Goal: Information Seeking & Learning: Learn about a topic

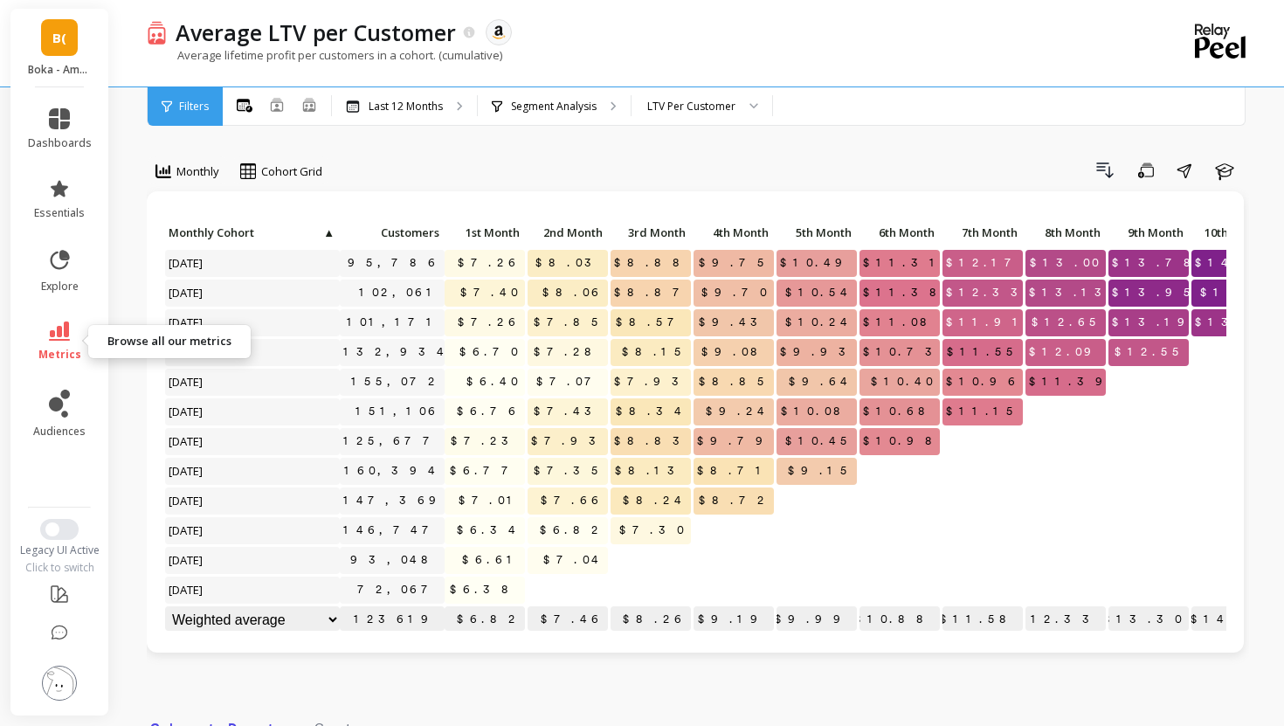
click at [59, 344] on link "metrics" at bounding box center [60, 341] width 64 height 40
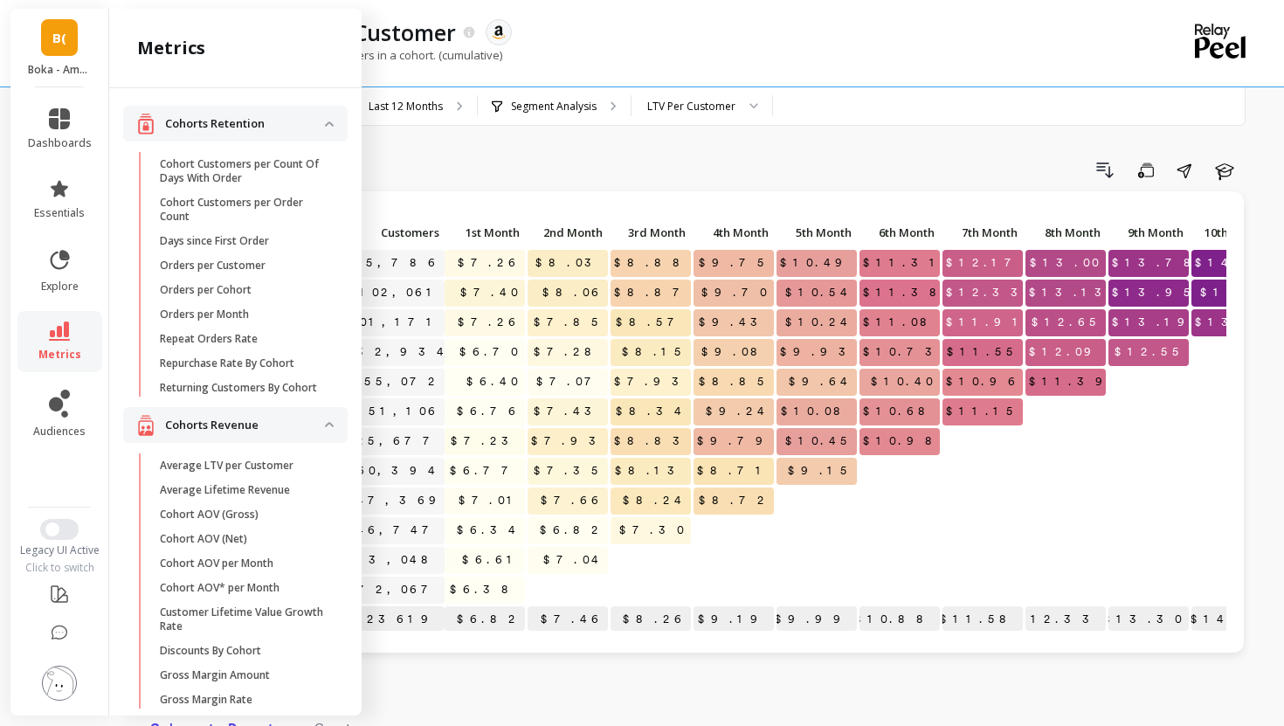
scroll to position [1233, 0]
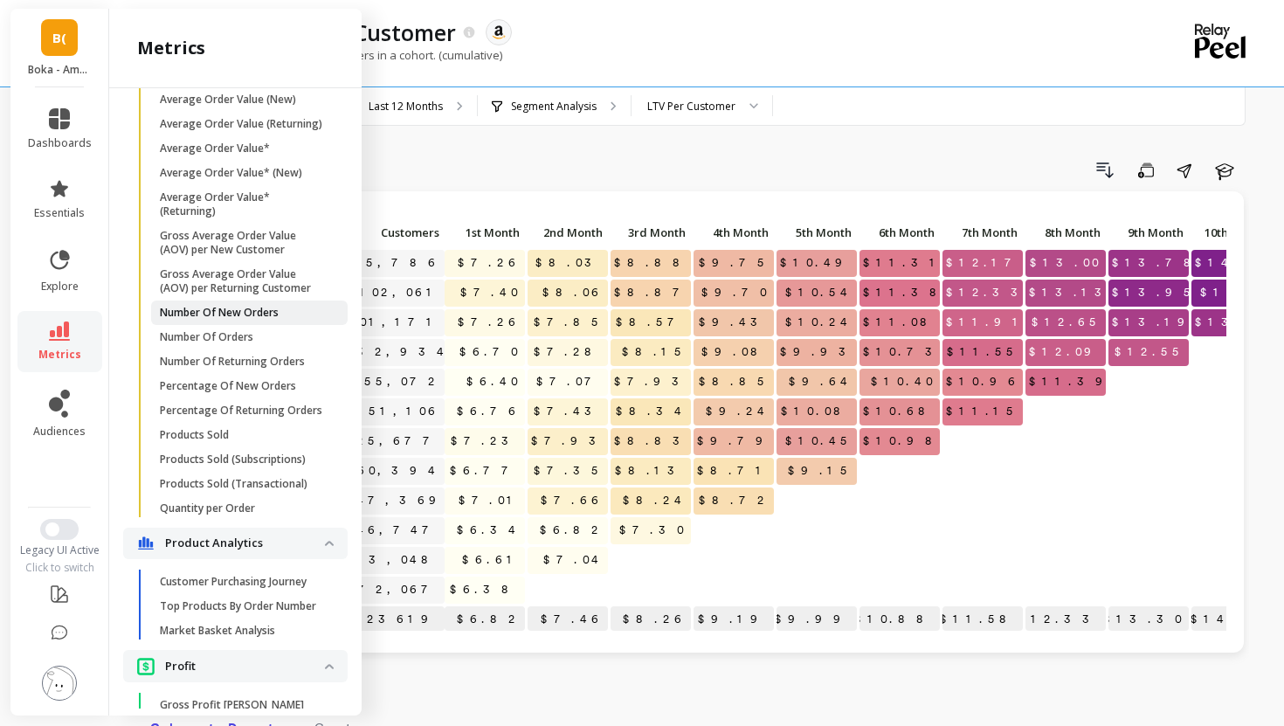
click at [220, 315] on p "Number Of New Orders" at bounding box center [219, 313] width 119 height 14
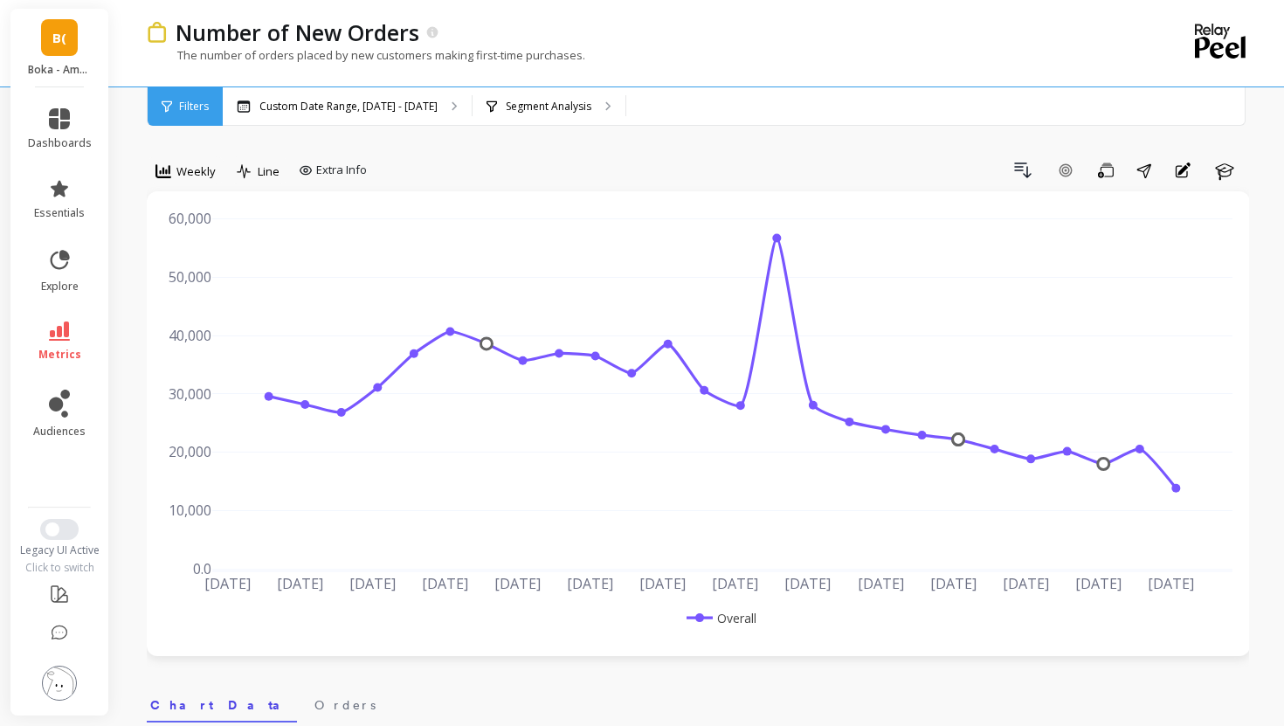
click at [188, 173] on span "Weekly" at bounding box center [195, 171] width 39 height 17
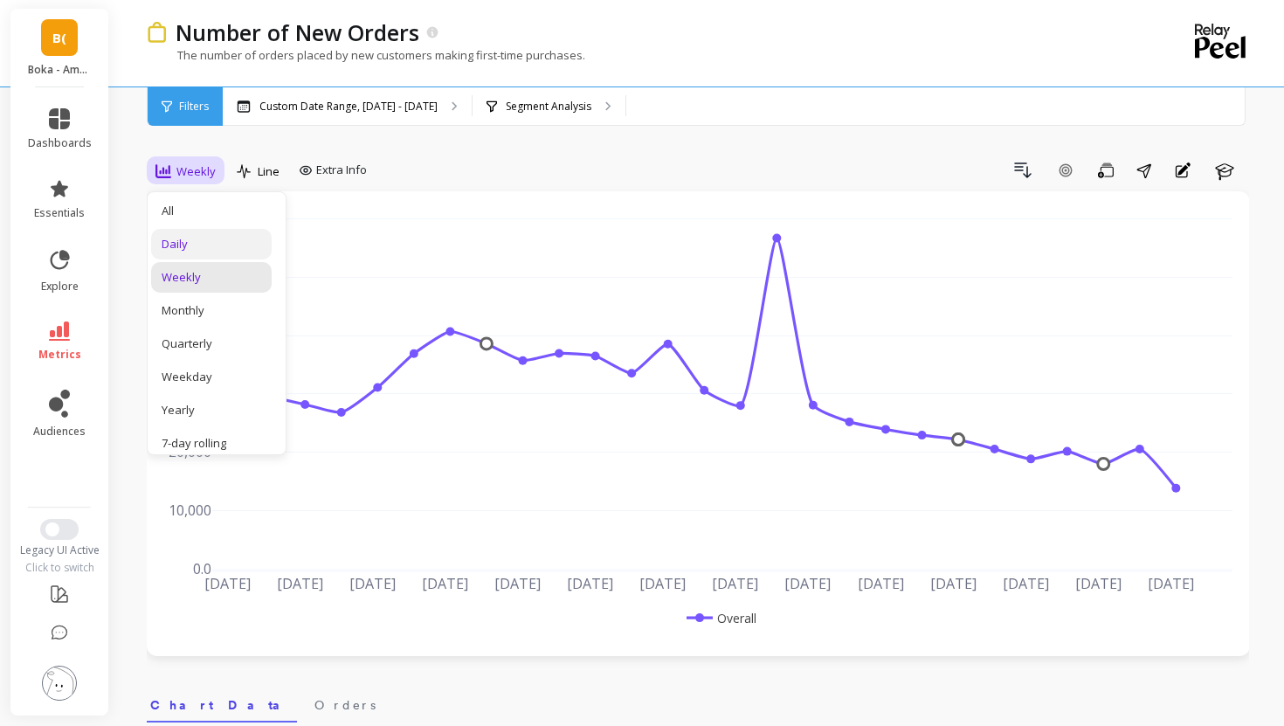
click at [201, 243] on div "Daily" at bounding box center [212, 244] width 100 height 17
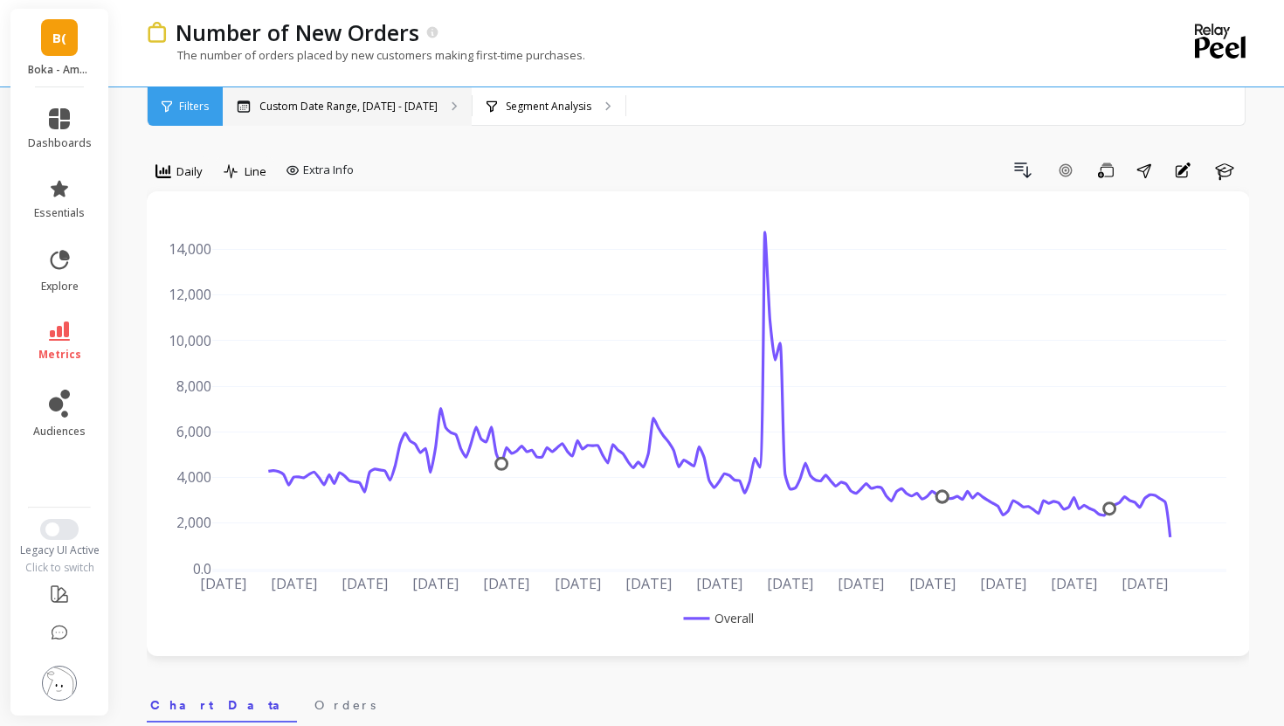
click at [346, 114] on div "Custom Date Range, [DATE] - [DATE]" at bounding box center [347, 106] width 249 height 38
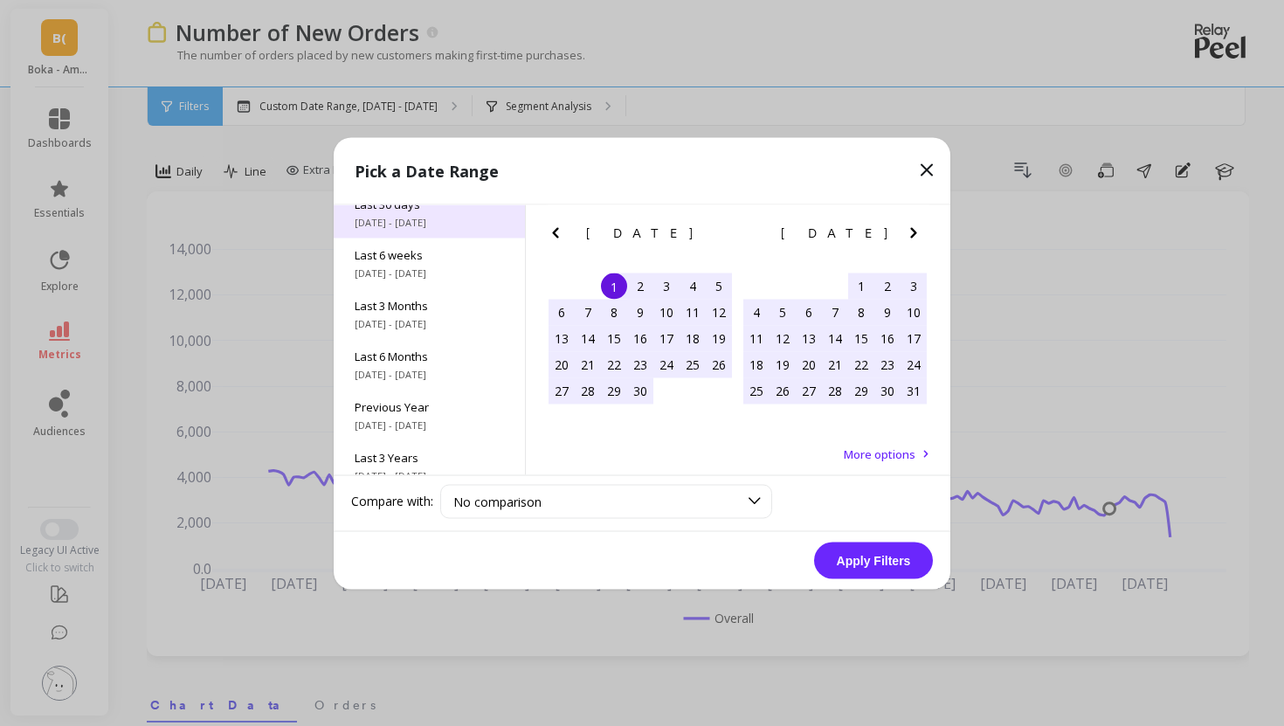
scroll to position [237, 0]
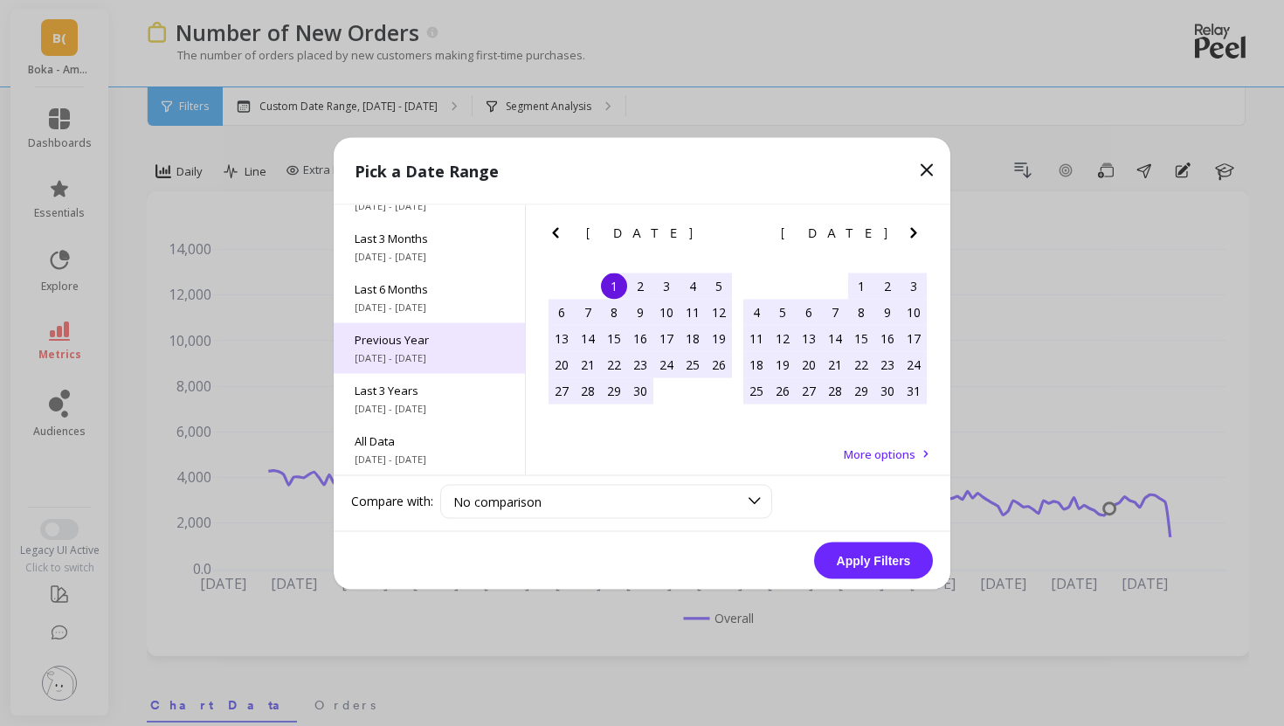
click at [420, 350] on span "[DATE] - [DATE]" at bounding box center [429, 357] width 149 height 14
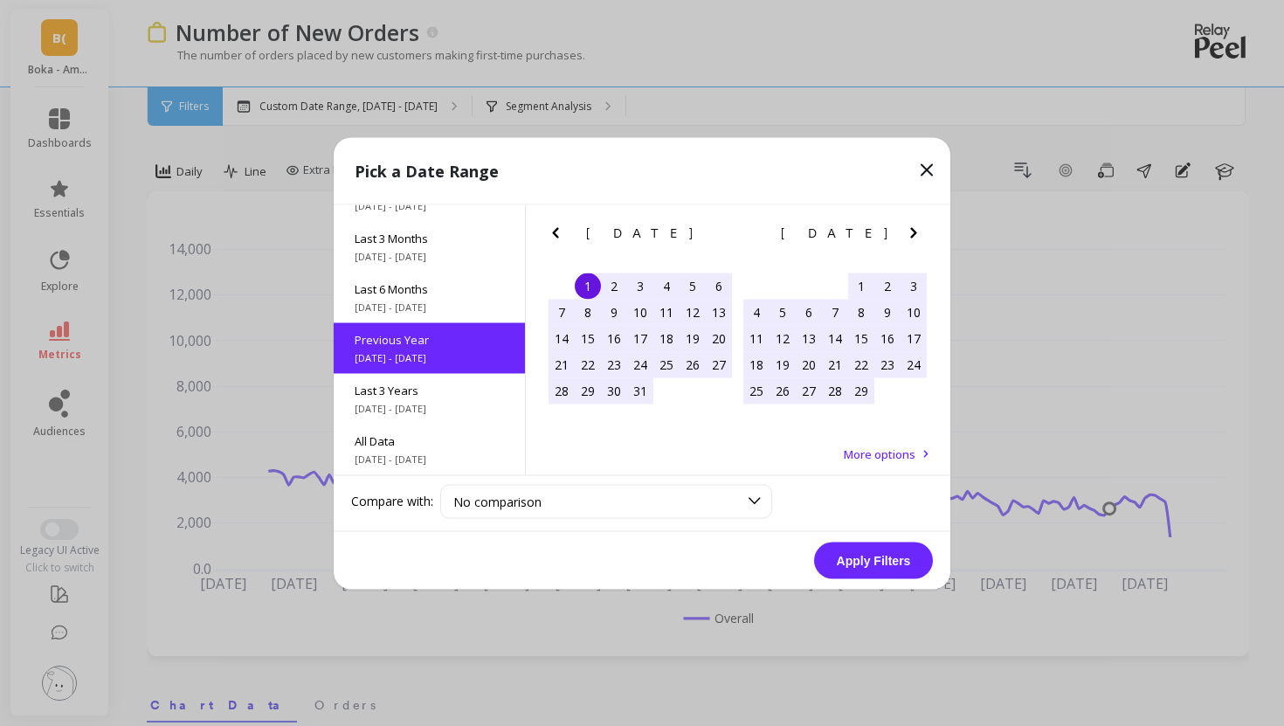
scroll to position [1, 0]
click at [861, 575] on button "Apply Filters" at bounding box center [873, 560] width 119 height 37
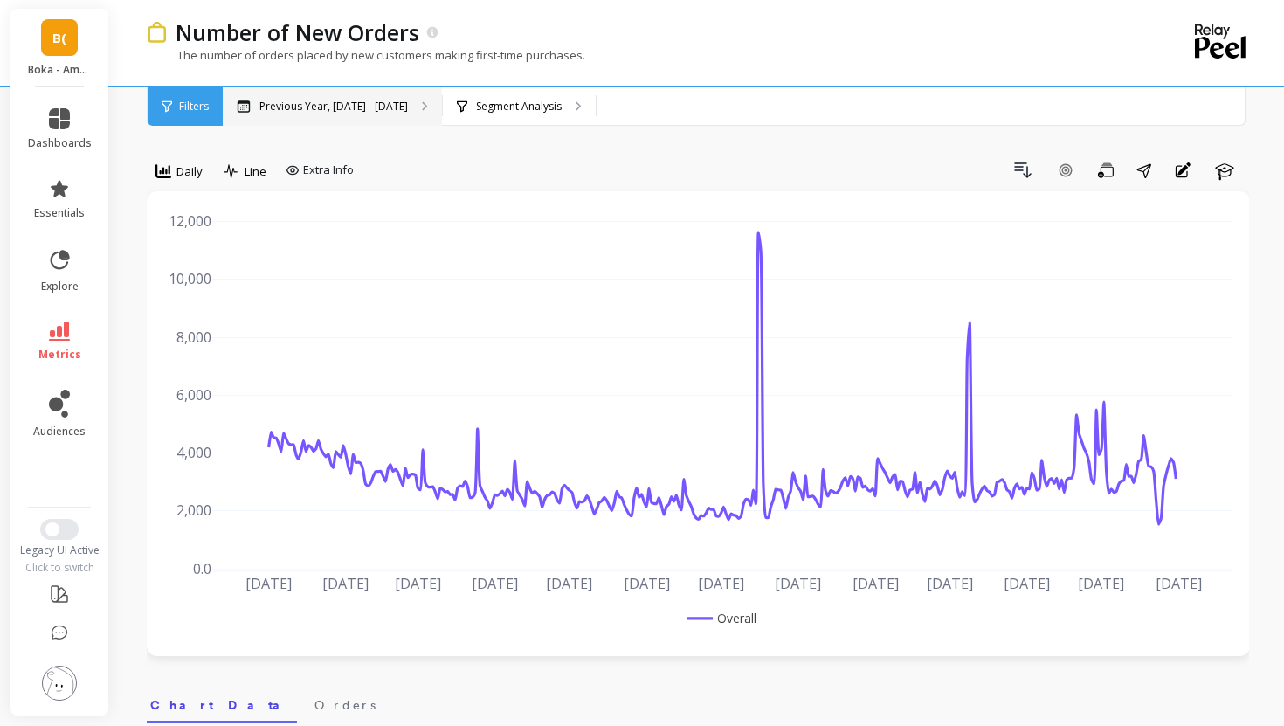
click at [337, 109] on p "Previous Year, [DATE] - [DATE]" at bounding box center [333, 107] width 148 height 14
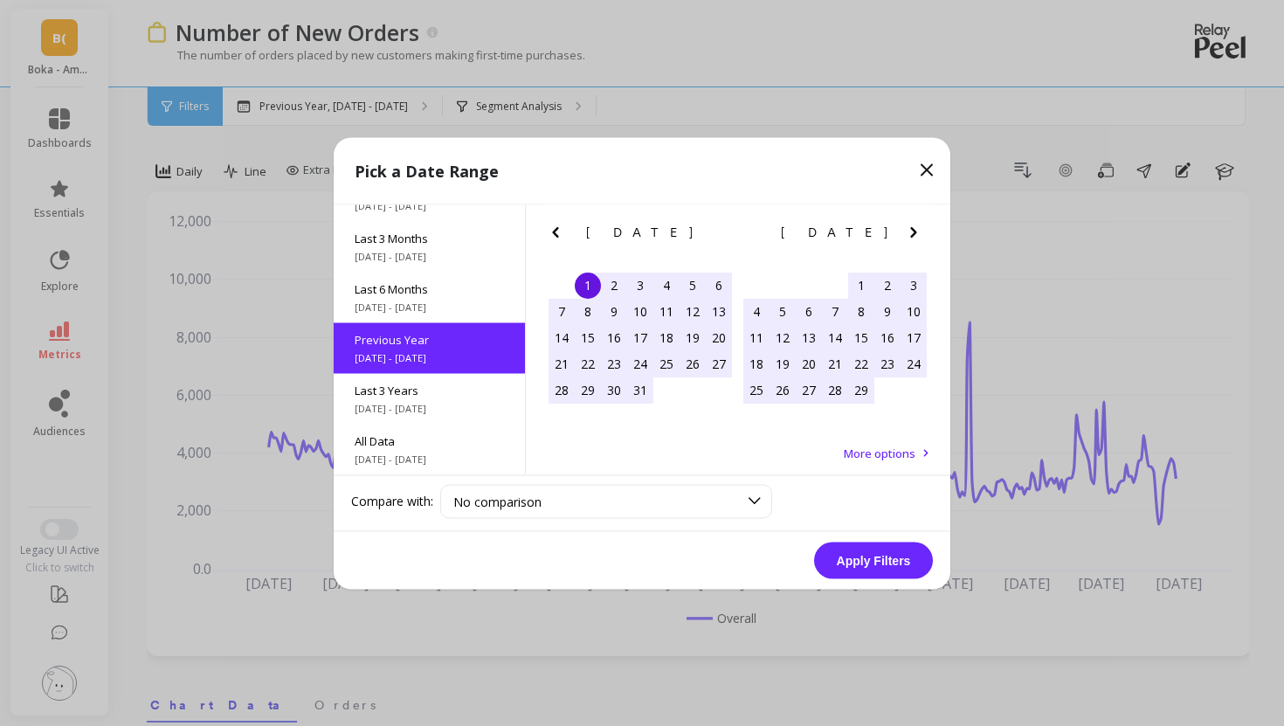
scroll to position [237, 0]
click at [445, 395] on span "Last 3 Years" at bounding box center [429, 389] width 149 height 16
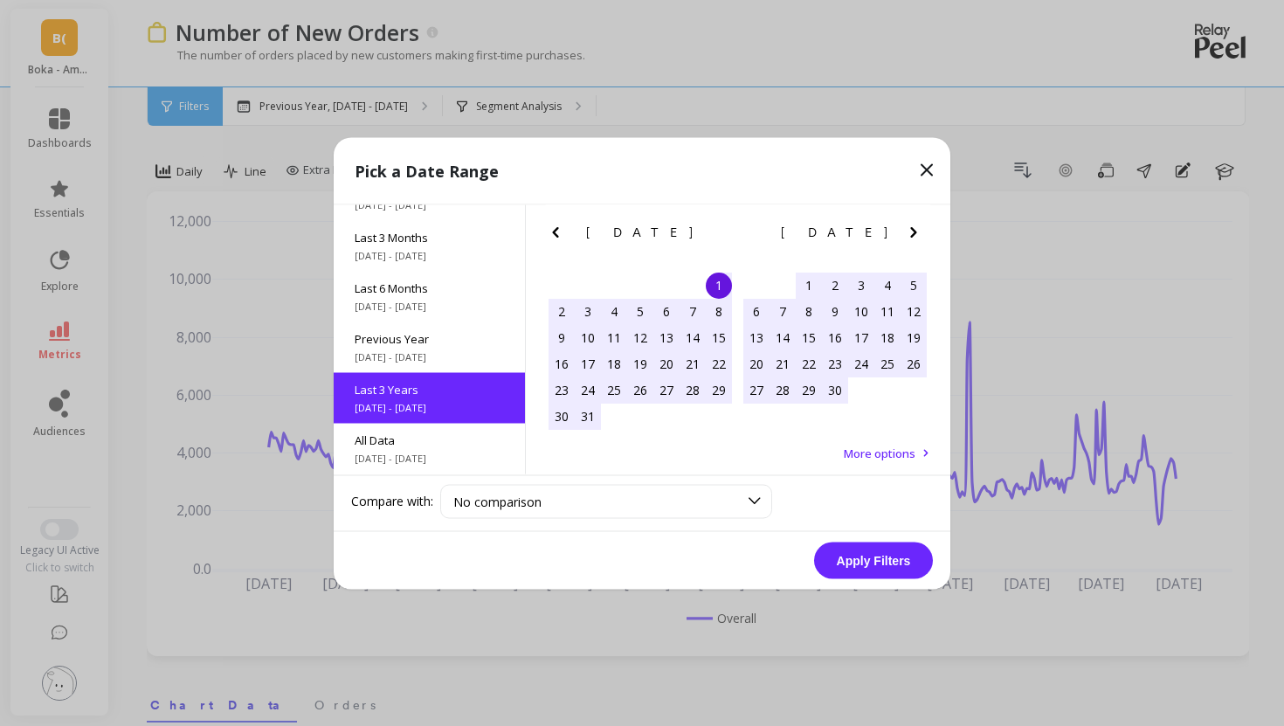
click at [854, 558] on button "Apply Filters" at bounding box center [873, 560] width 119 height 37
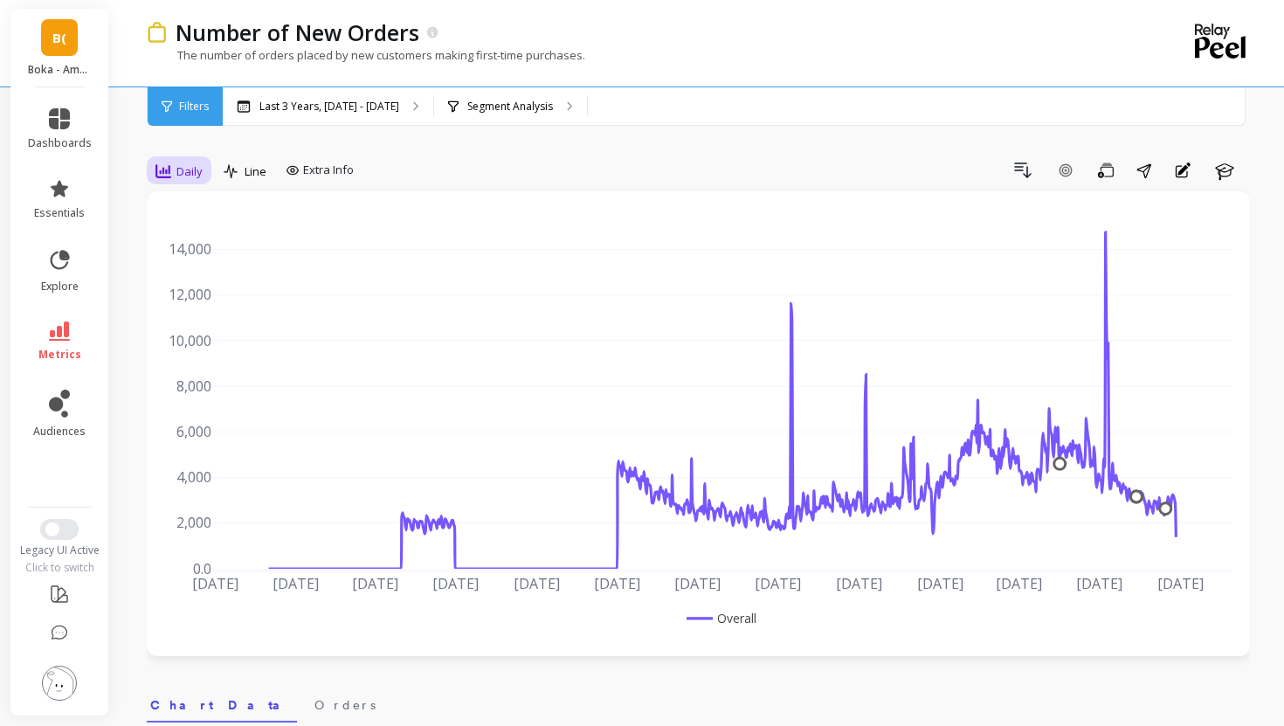
click at [178, 173] on span "Daily" at bounding box center [189, 171] width 26 height 17
click at [204, 298] on div "Monthly" at bounding box center [211, 310] width 121 height 31
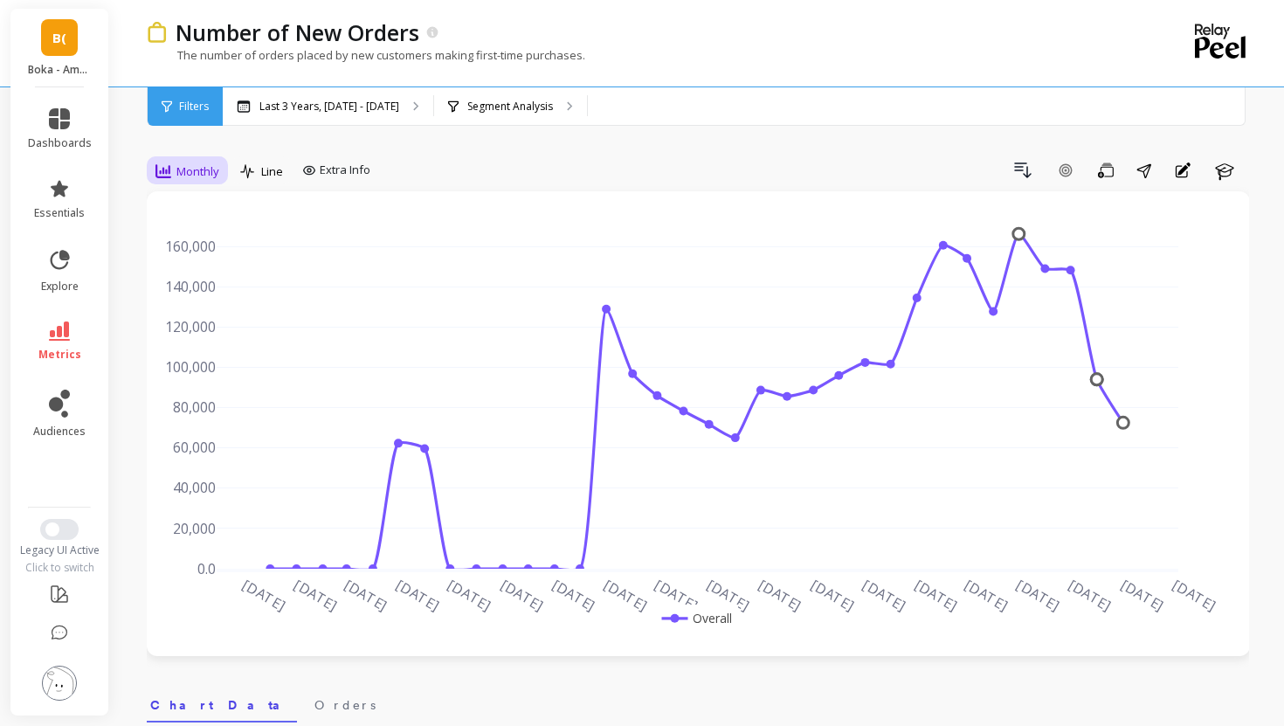
click at [176, 173] on span "Monthly" at bounding box center [197, 171] width 43 height 17
click at [189, 236] on div "Daily" at bounding box center [212, 244] width 100 height 17
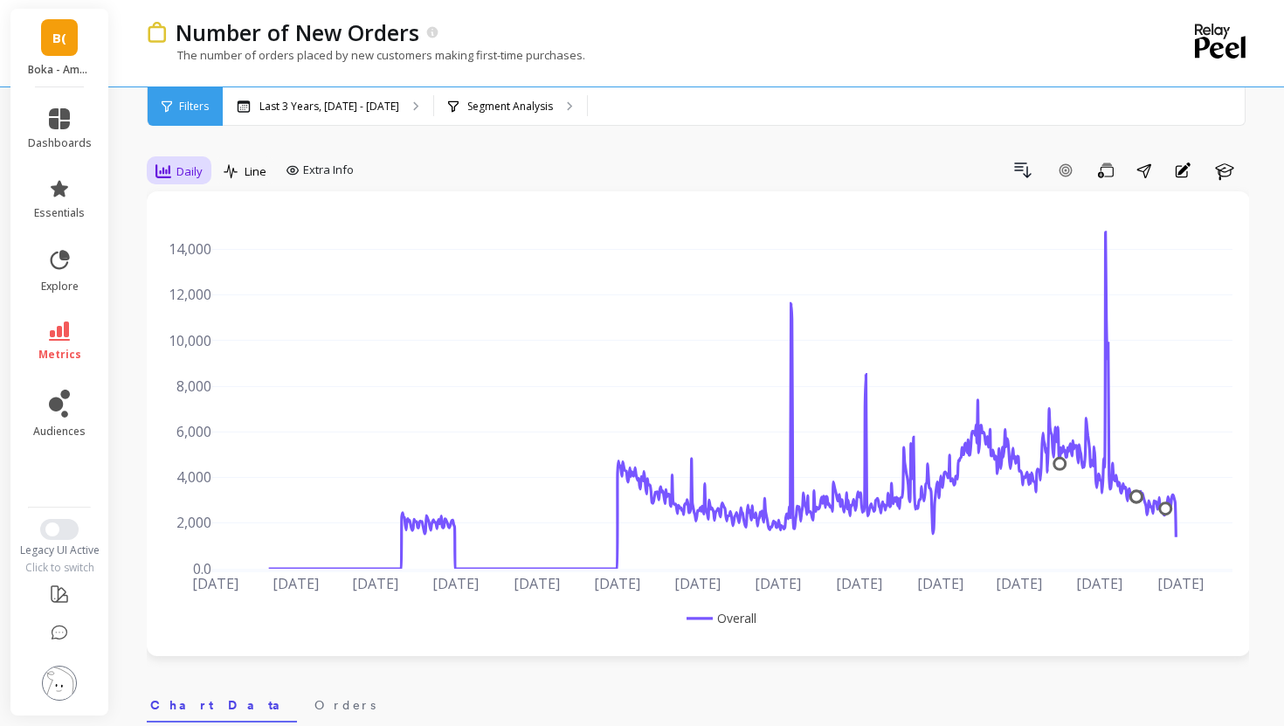
click at [175, 183] on div "Daily" at bounding box center [179, 171] width 58 height 30
click at [186, 272] on div "Weekly" at bounding box center [212, 277] width 100 height 17
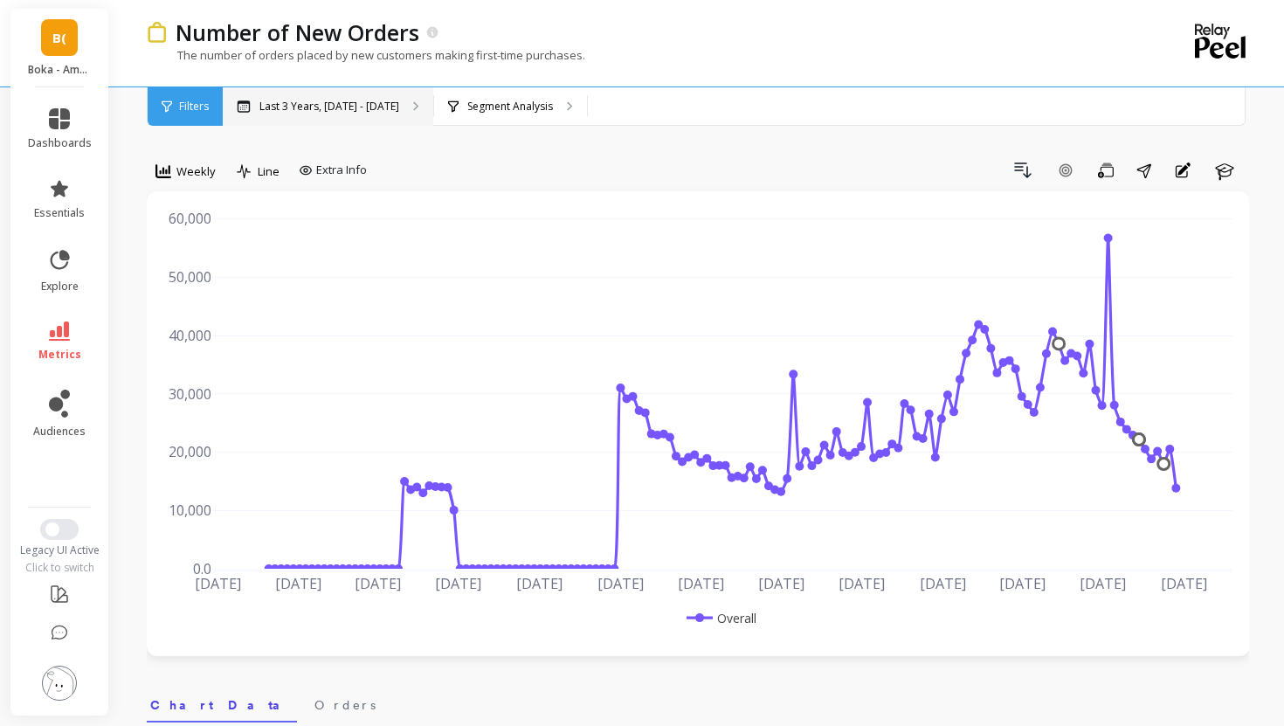
click at [398, 100] on p "Last 3 Years, [DATE] - [DATE]" at bounding box center [329, 107] width 140 height 14
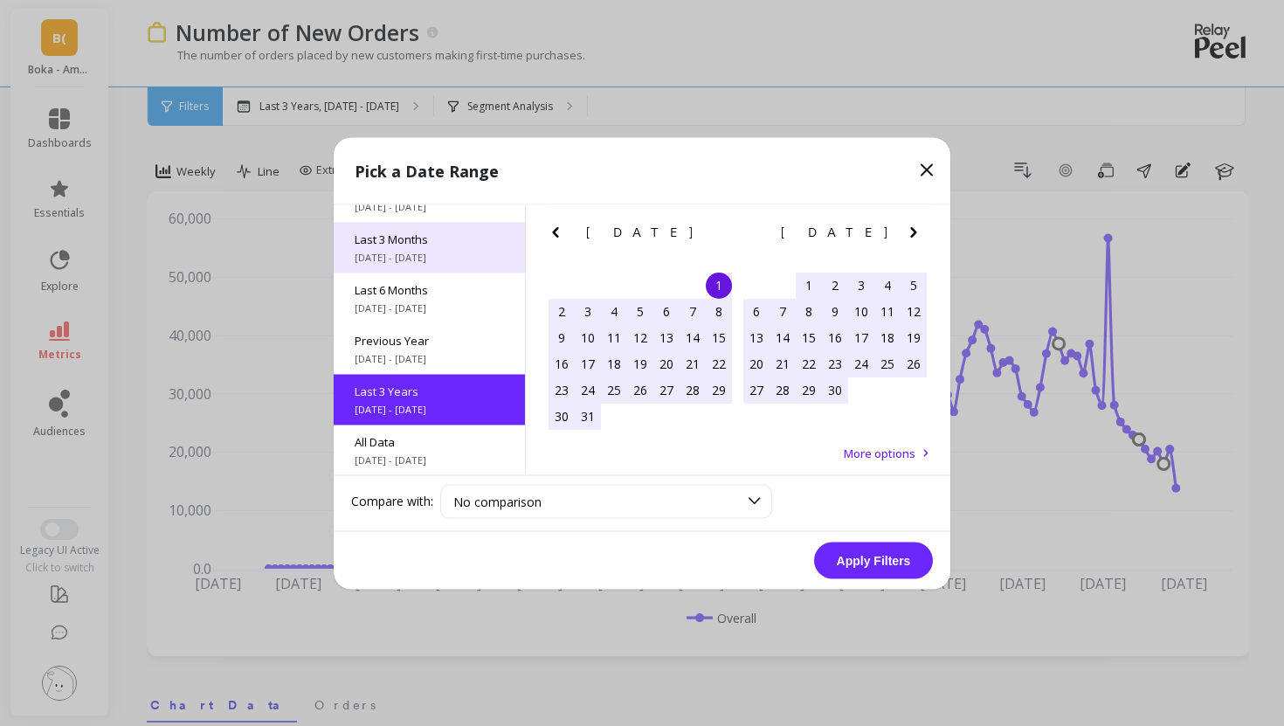
scroll to position [237, 0]
click at [388, 266] on div "Last 3 Months [DATE] - [DATE]" at bounding box center [429, 245] width 191 height 51
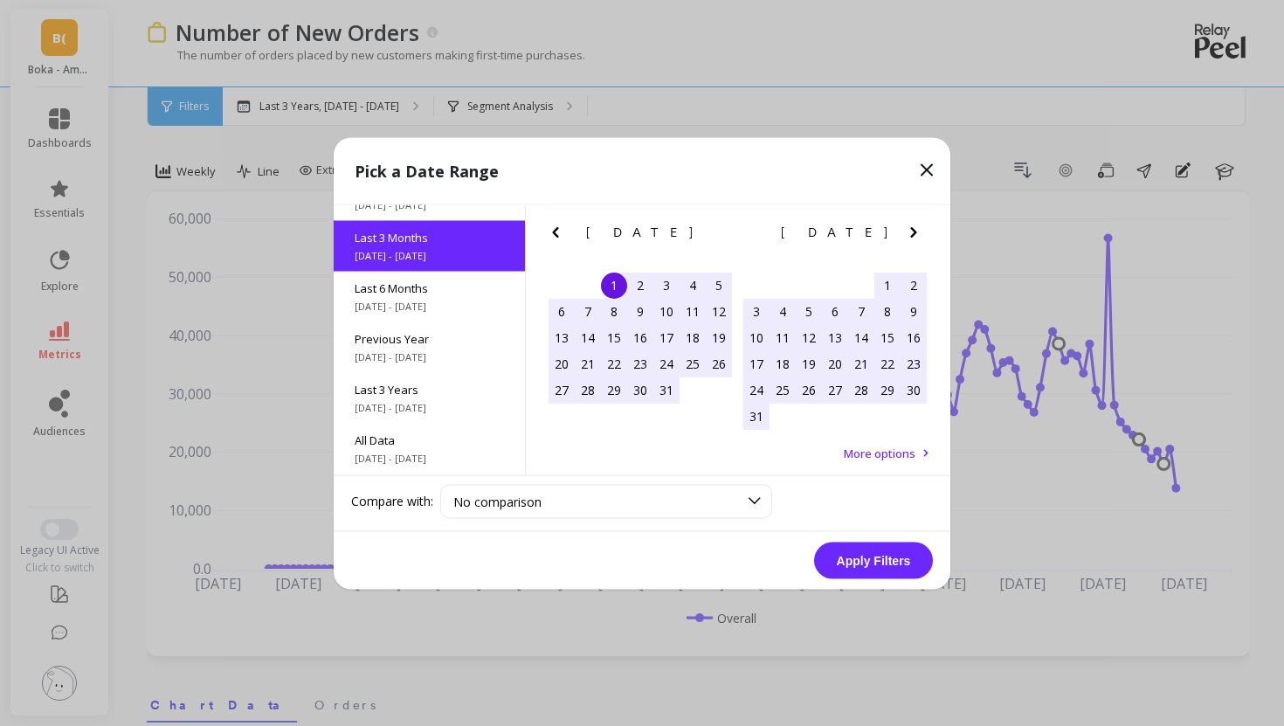
scroll to position [0, 0]
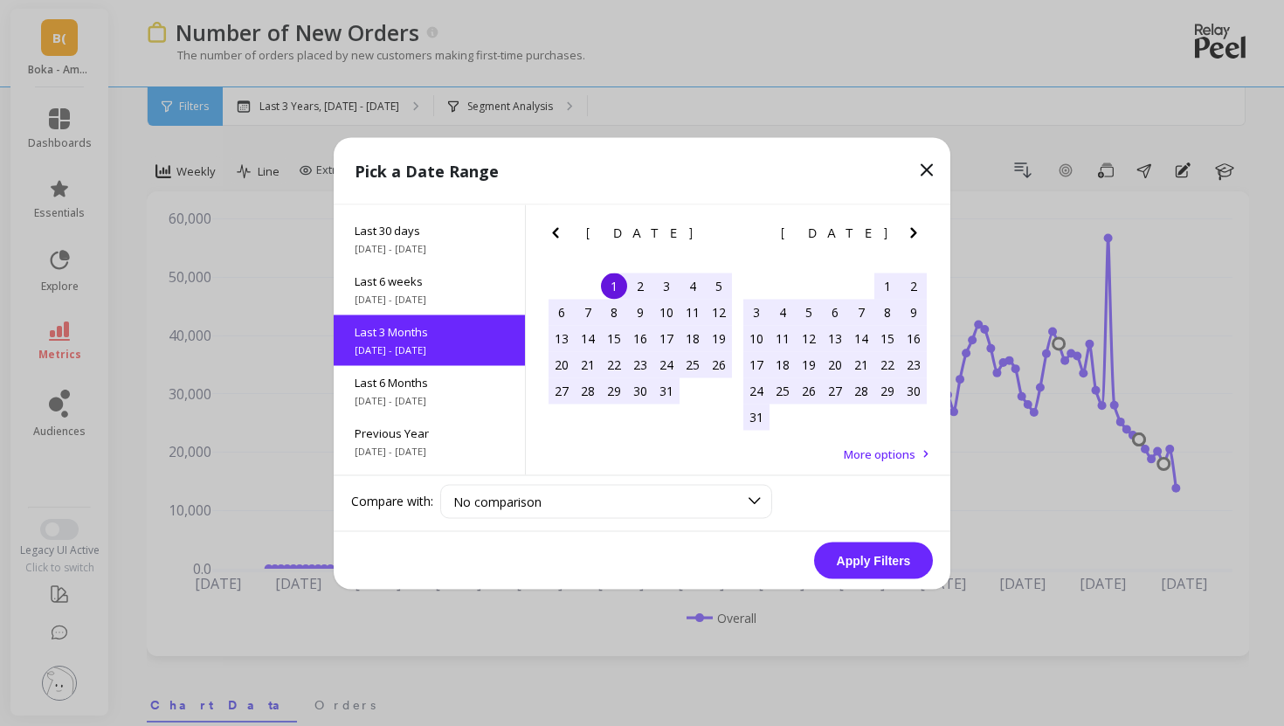
click at [873, 553] on button "Apply Filters" at bounding box center [873, 560] width 119 height 37
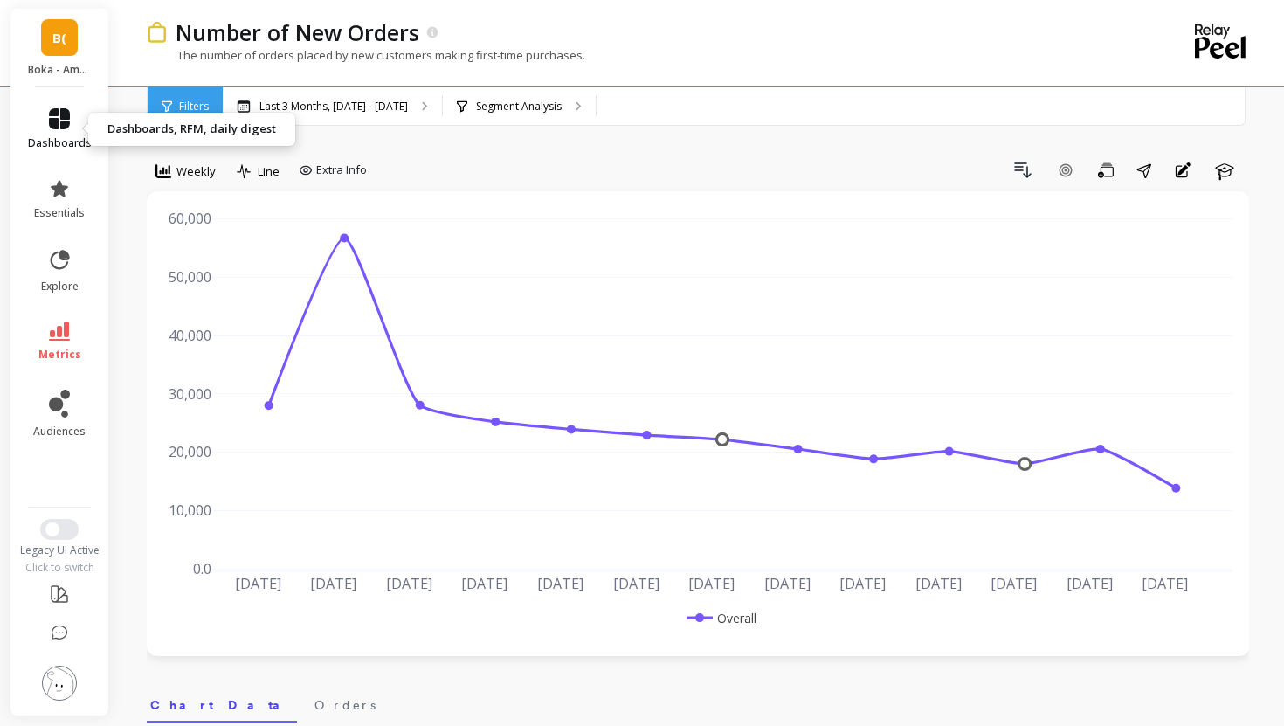
click at [62, 125] on icon at bounding box center [59, 118] width 21 height 21
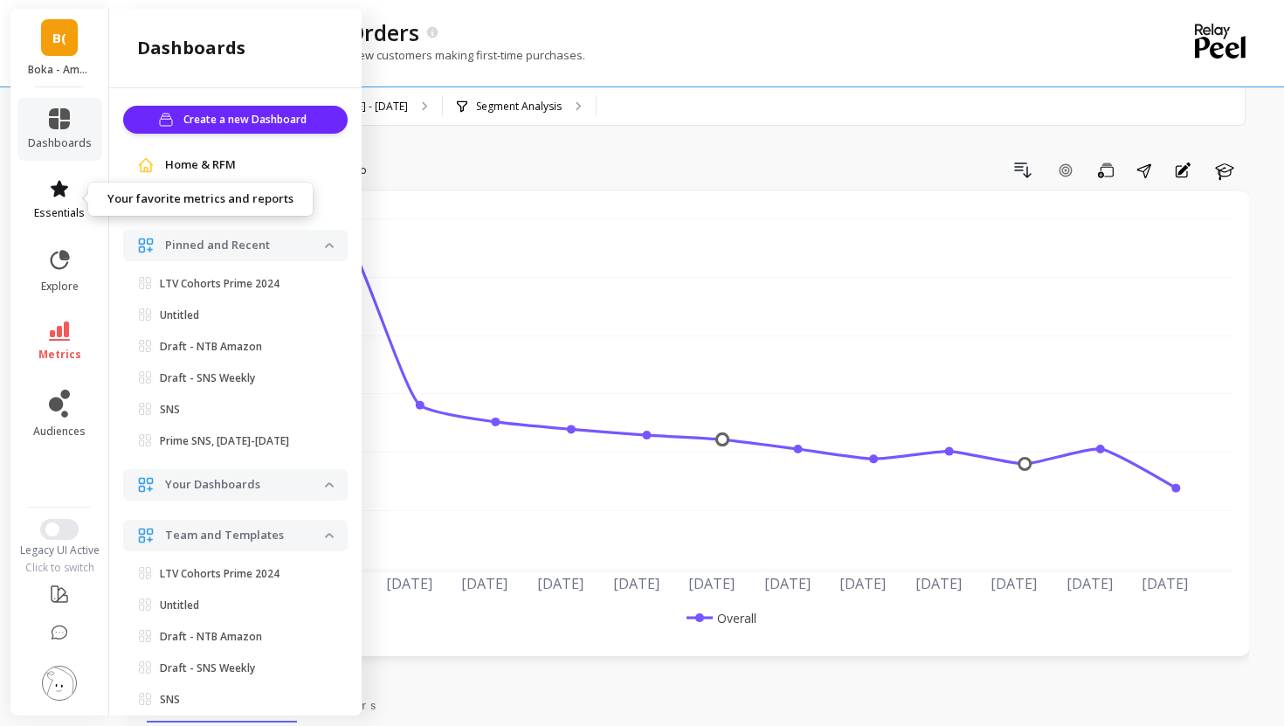
click at [58, 190] on icon at bounding box center [59, 188] width 17 height 17
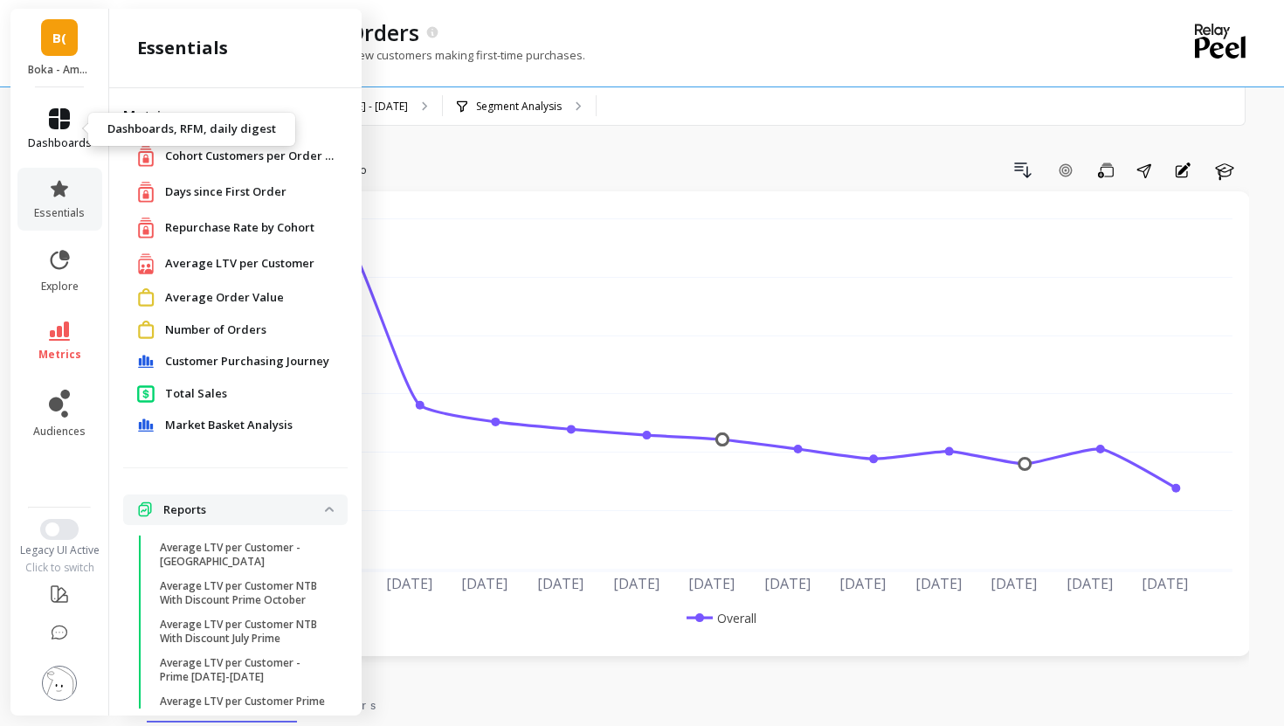
click at [58, 139] on span "dashboards" at bounding box center [60, 143] width 64 height 14
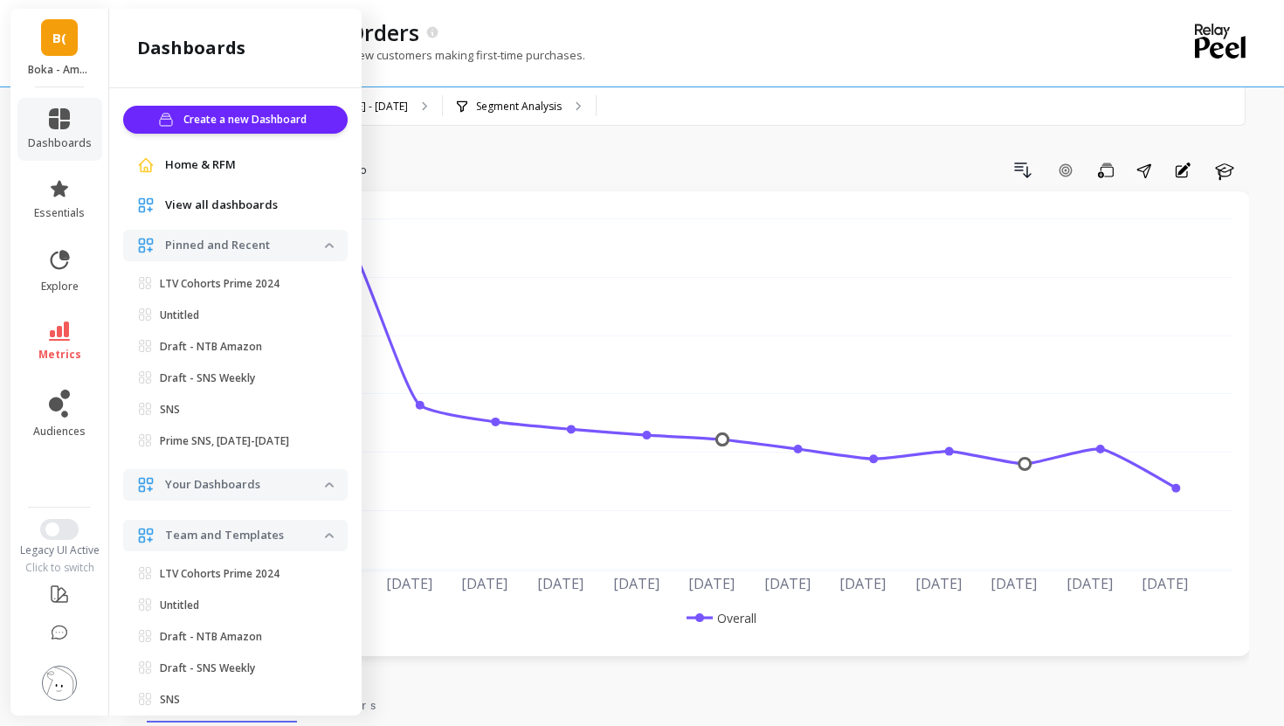
click at [249, 173] on div "Home & RFM" at bounding box center [235, 164] width 197 height 17
click at [61, 214] on span "essentials" at bounding box center [59, 213] width 51 height 14
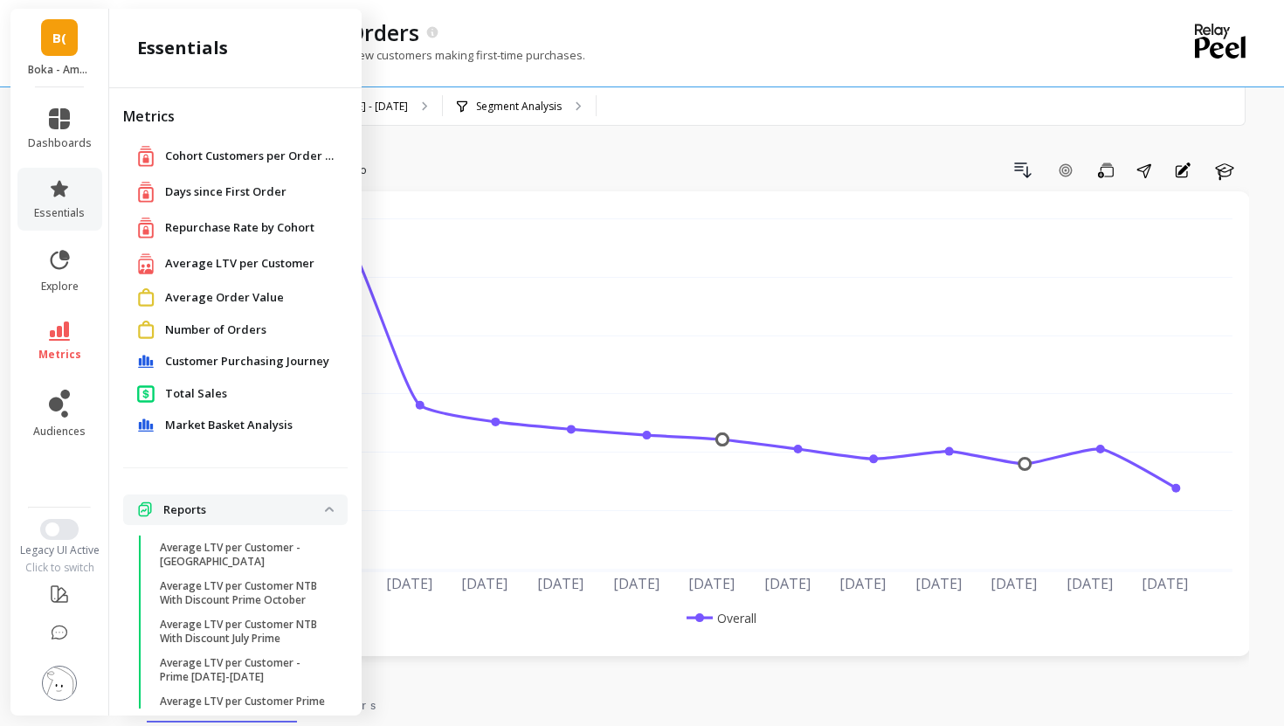
click at [211, 291] on span "Average Order Value" at bounding box center [224, 297] width 119 height 17
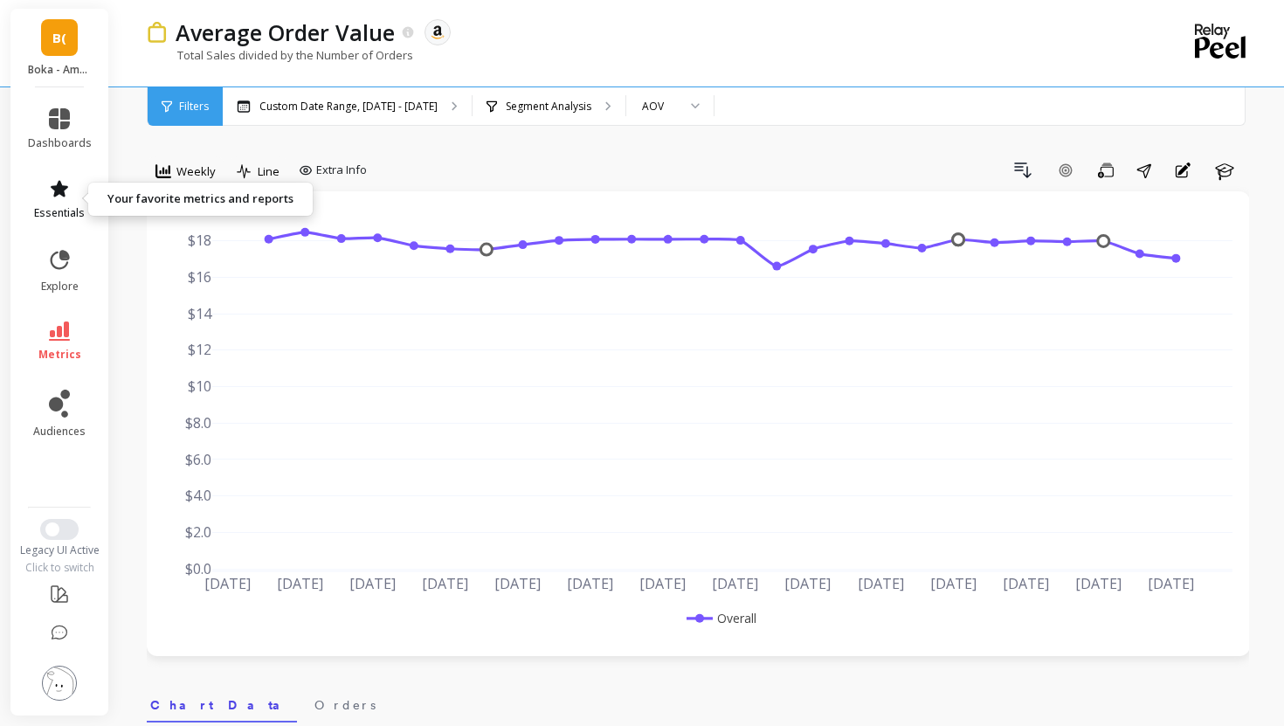
click at [69, 180] on icon at bounding box center [59, 188] width 21 height 21
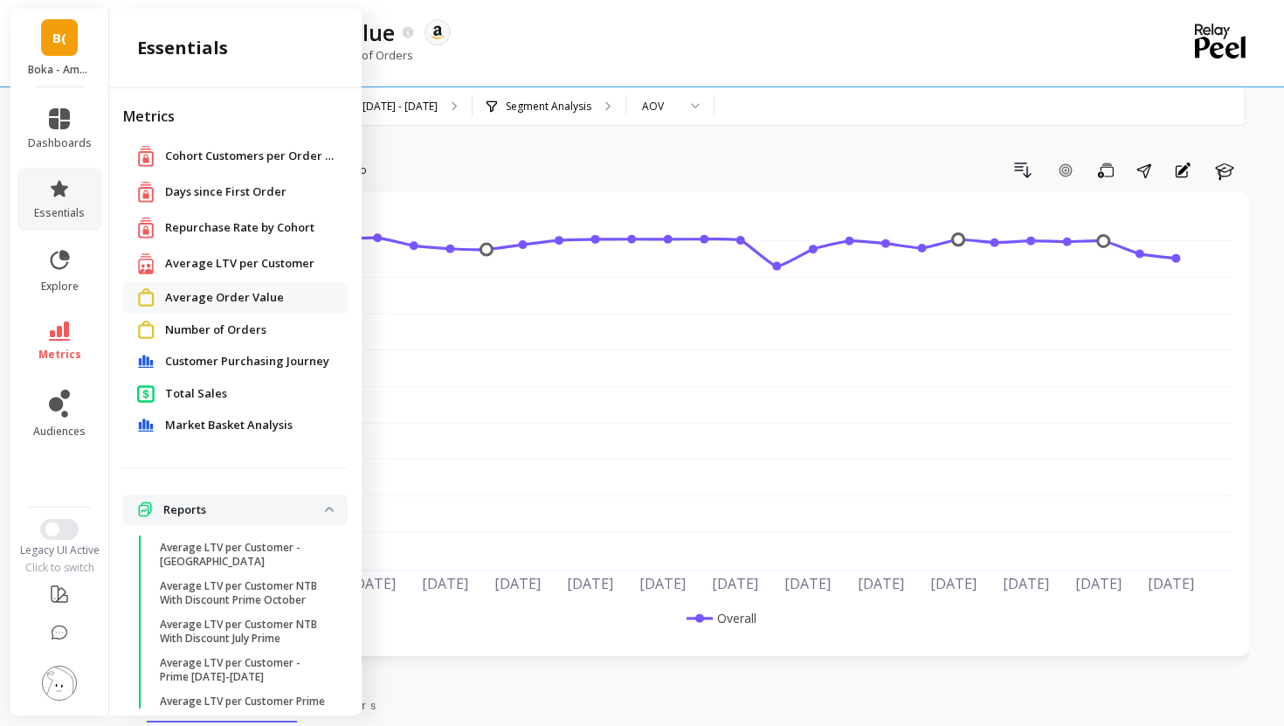
click at [182, 271] on span "Average LTV per Customer" at bounding box center [239, 263] width 149 height 17
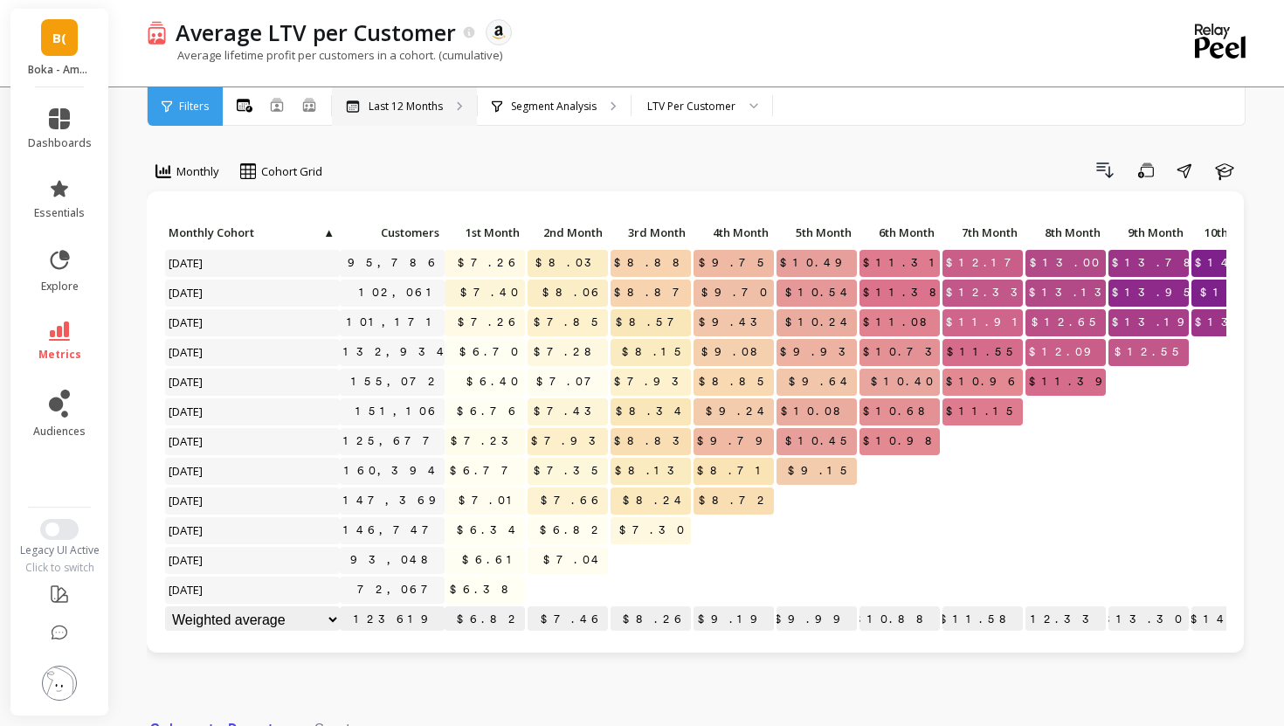
click at [425, 100] on p "Last 12 Months" at bounding box center [406, 107] width 74 height 14
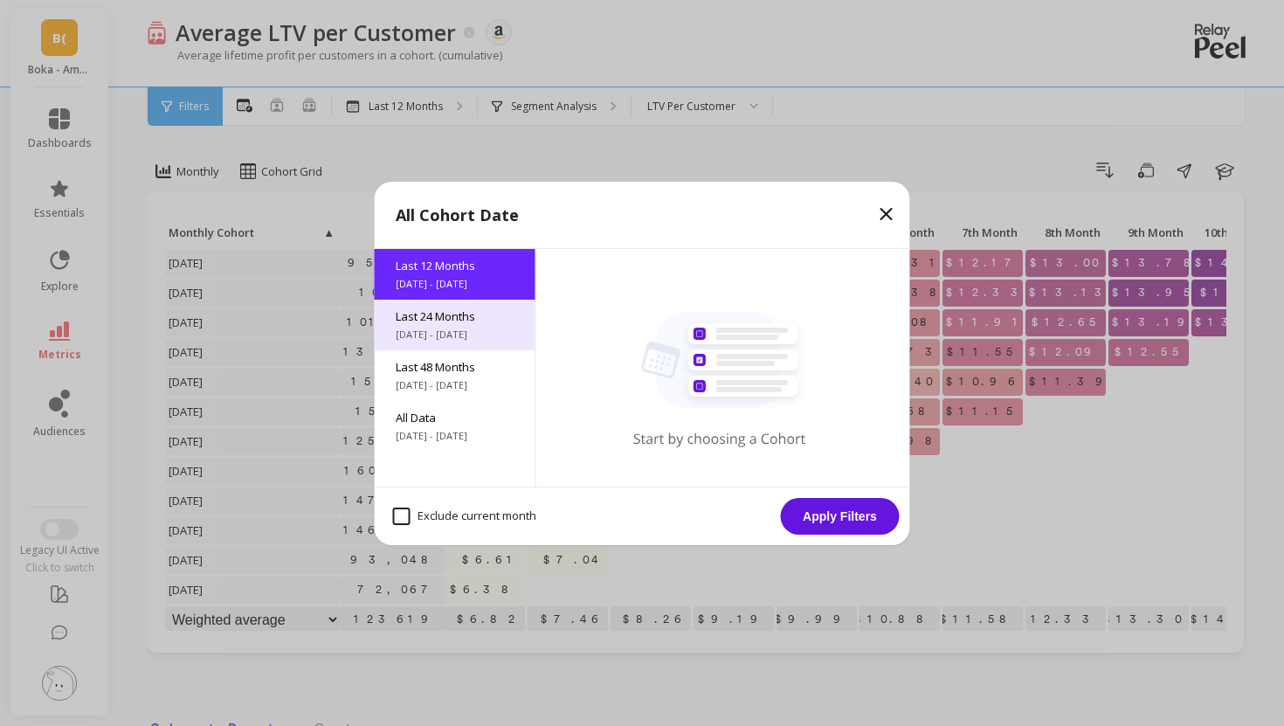
click at [465, 323] on span "Last 24 Months" at bounding box center [455, 316] width 119 height 16
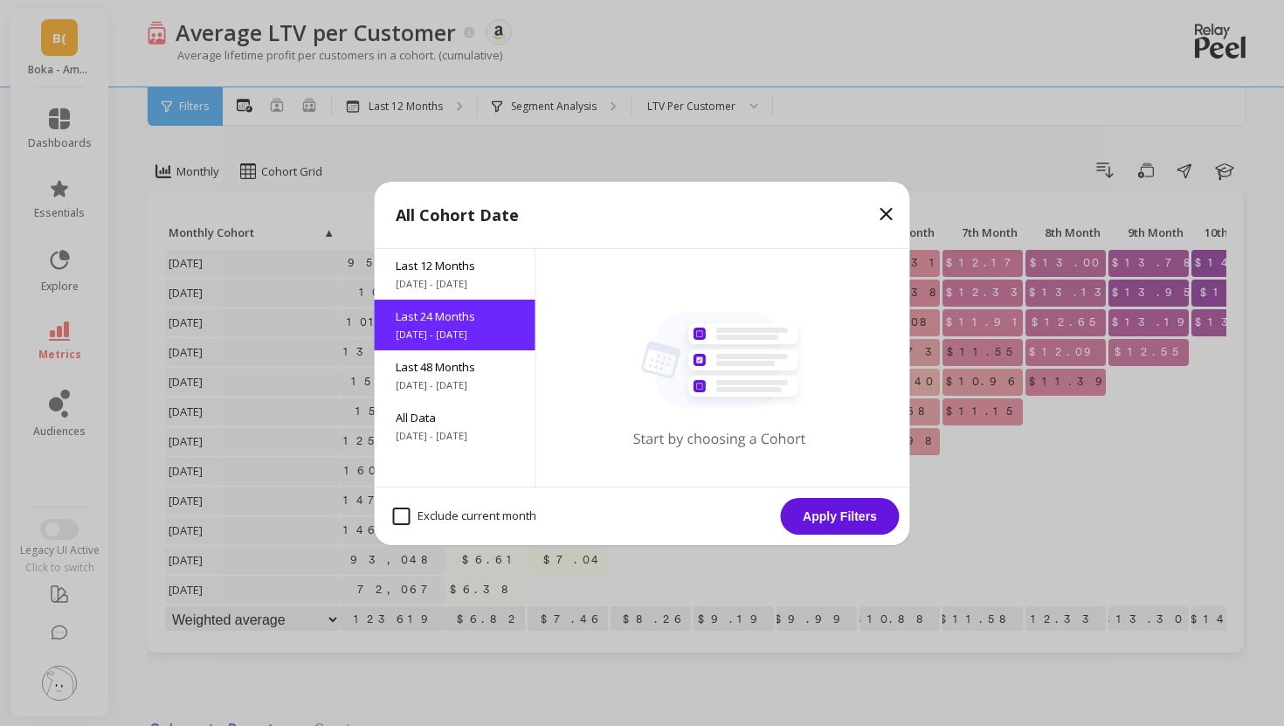
click at [858, 511] on button "Apply Filters" at bounding box center [840, 516] width 119 height 37
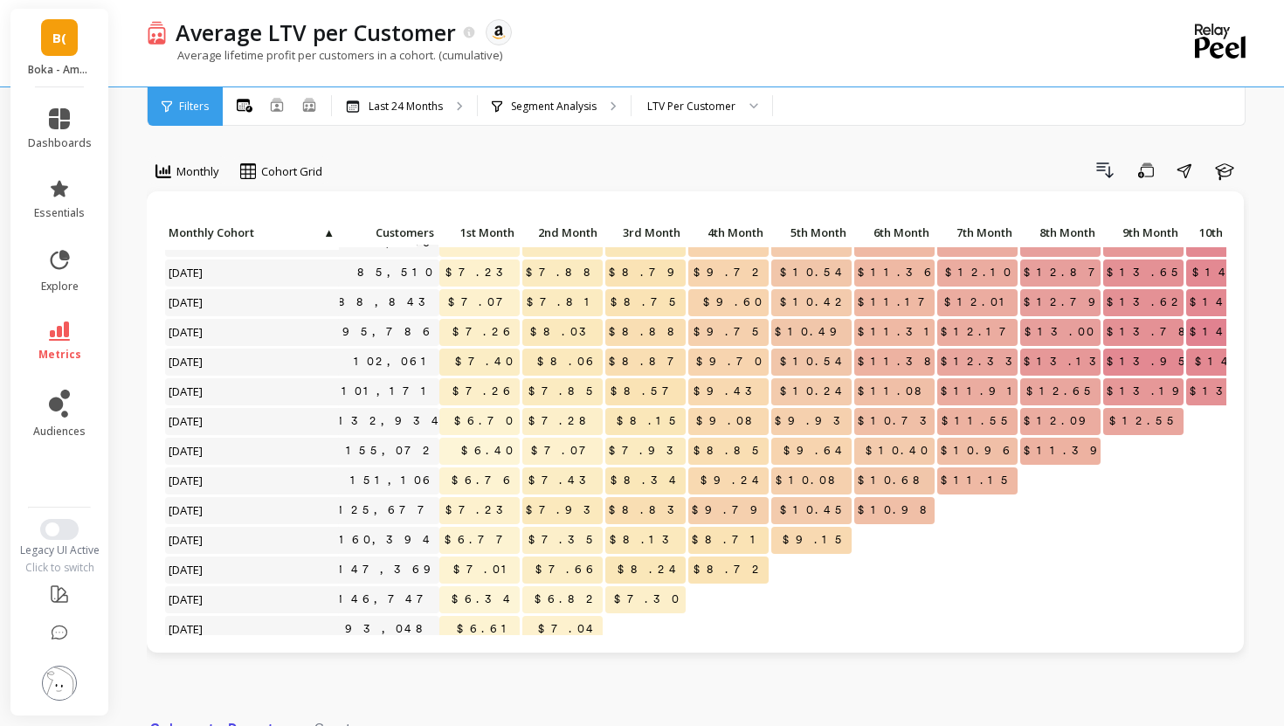
scroll to position [287, 4]
click at [362, 110] on div "Last 24 Months" at bounding box center [394, 107] width 97 height 14
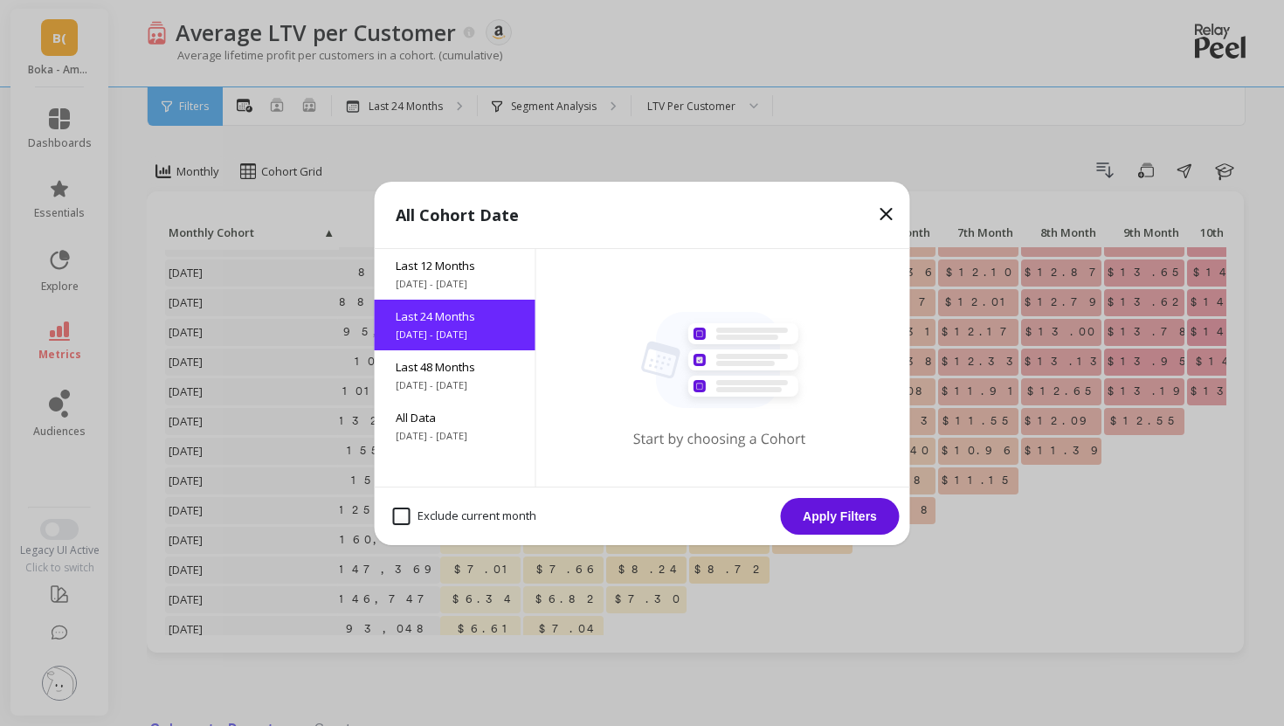
click at [434, 521] on month "Exclude current month" at bounding box center [464, 516] width 143 height 17
checkbox month "true"
click at [803, 515] on button "Apply Filters" at bounding box center [840, 516] width 119 height 37
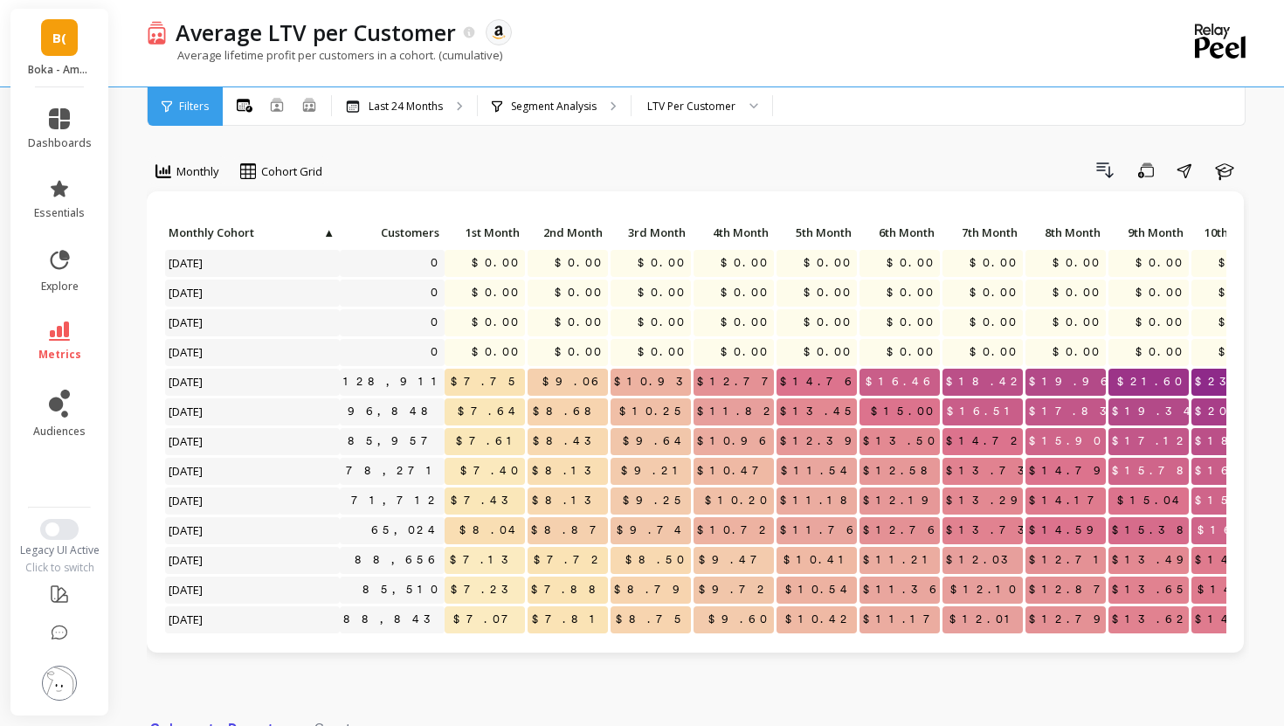
click at [42, 220] on li "essentials" at bounding box center [59, 199] width 85 height 63
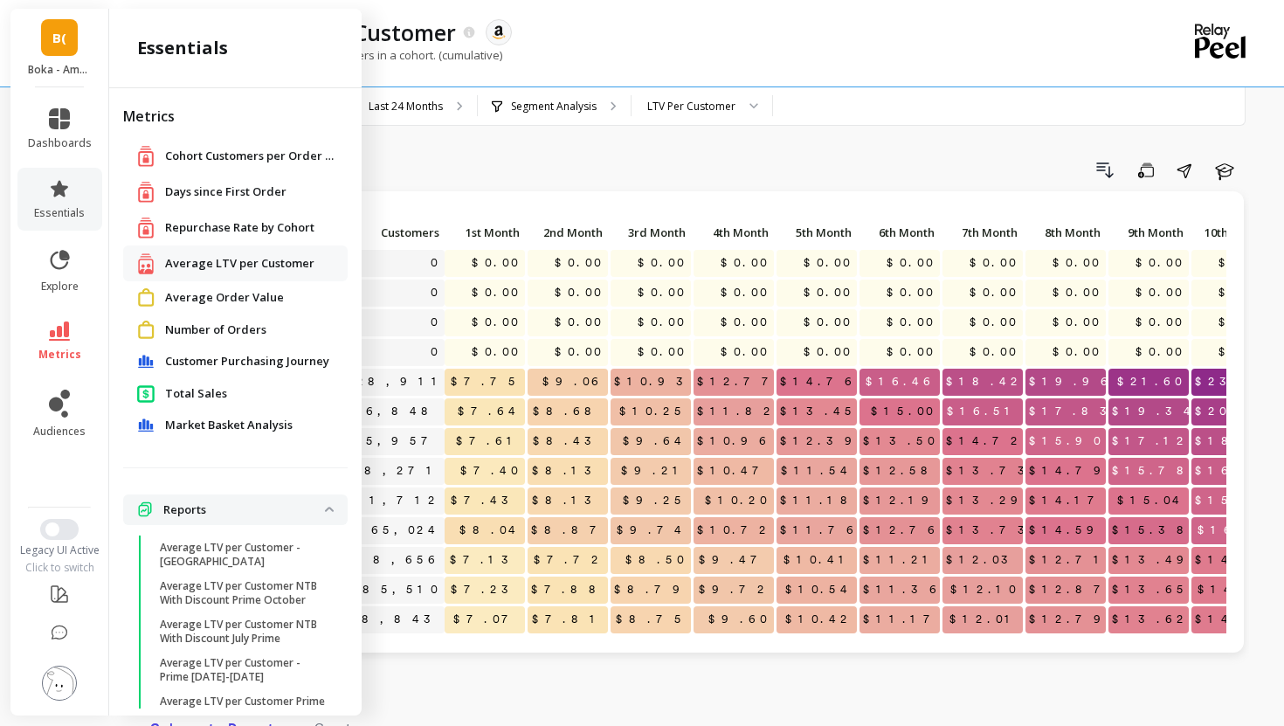
click at [186, 231] on span "Repurchase Rate by Cohort" at bounding box center [239, 227] width 149 height 17
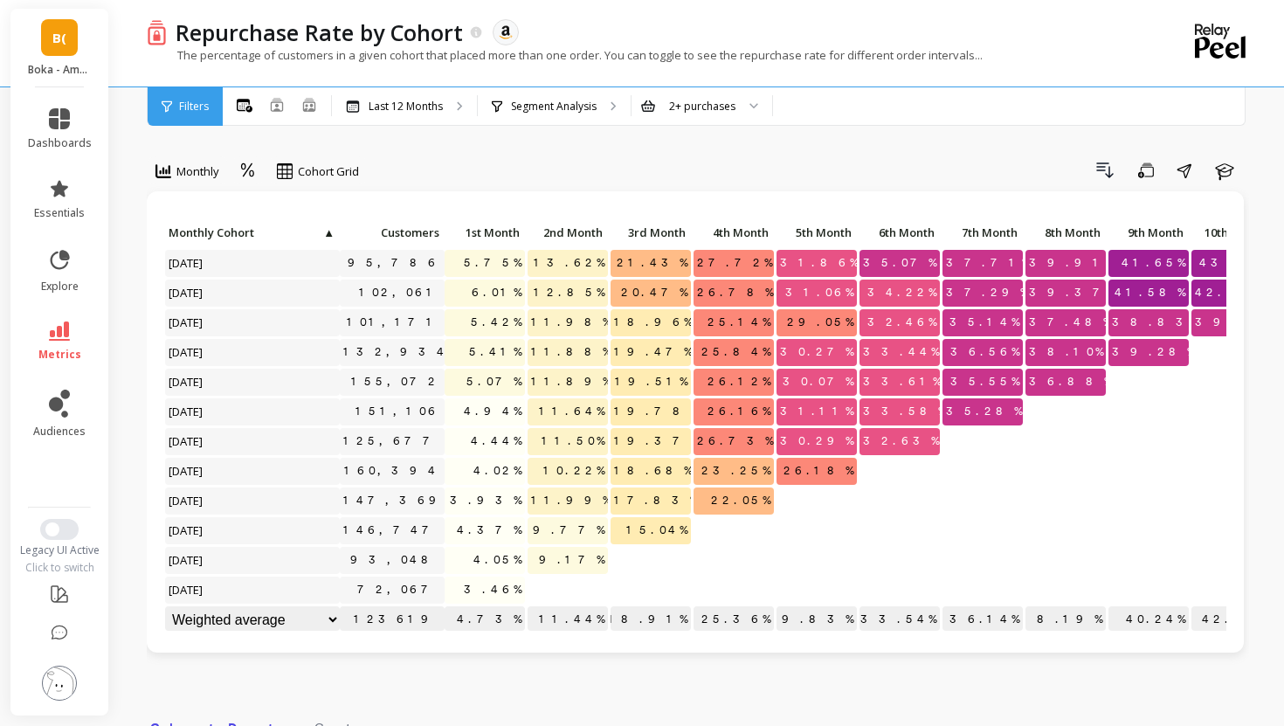
scroll to position [1, 2]
click at [393, 76] on div "The percentage of customers in a given cohort that placed more than one order. …" at bounding box center [626, 63] width 959 height 33
click at [389, 100] on p "Last 12 Months" at bounding box center [406, 107] width 74 height 14
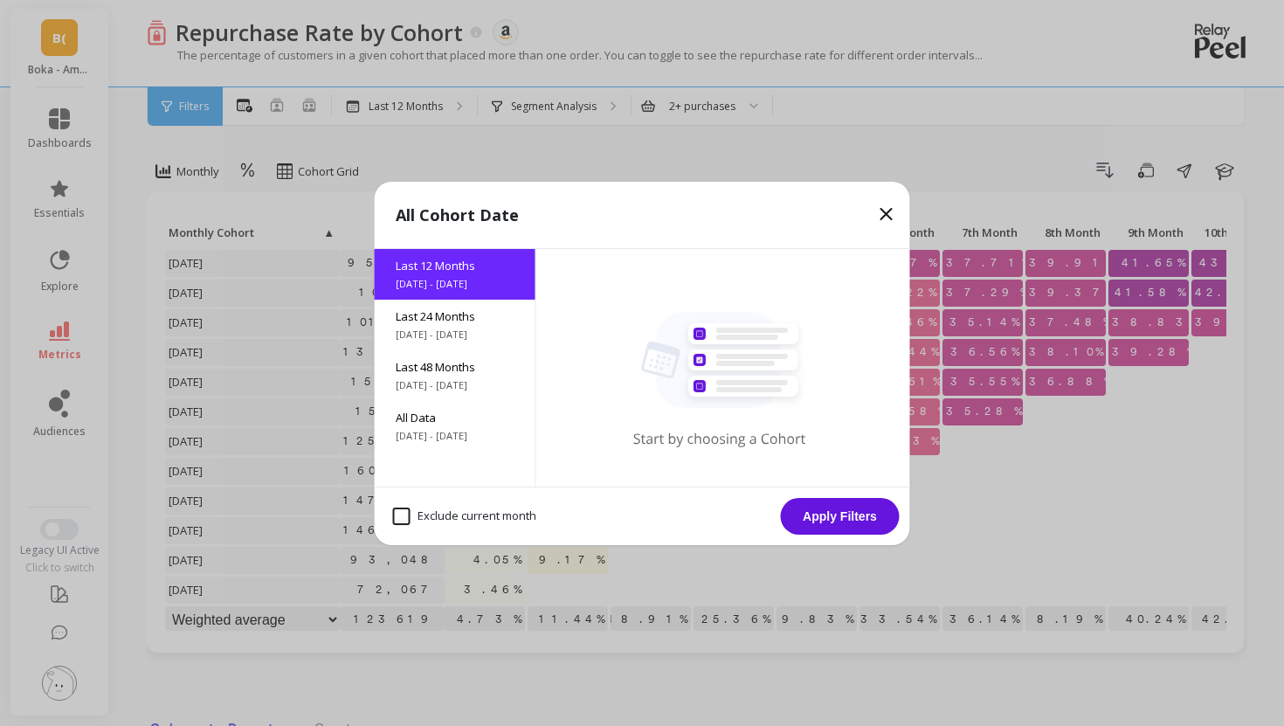
click at [442, 523] on month "Exclude current month" at bounding box center [464, 516] width 143 height 17
checkbox month "true"
click at [811, 500] on button "Apply Filters" at bounding box center [840, 516] width 119 height 37
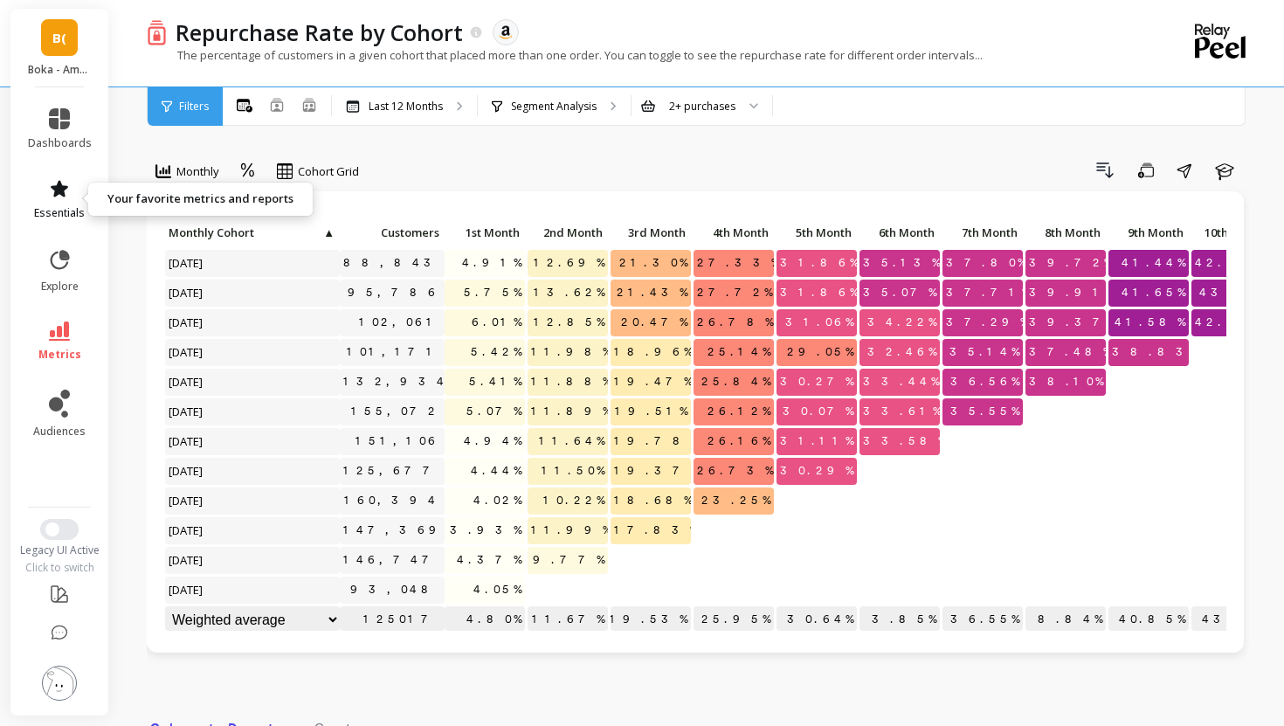
click at [59, 197] on icon at bounding box center [59, 188] width 21 height 21
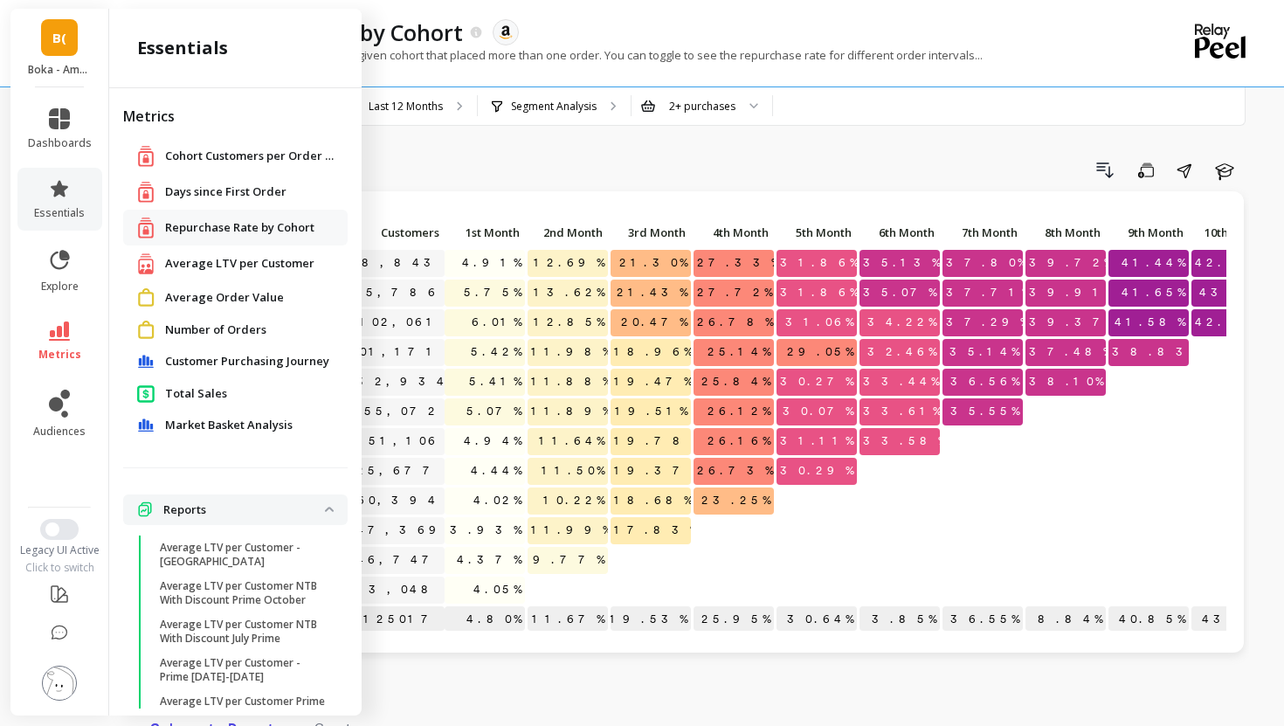
click at [194, 186] on span "Days since First Order" at bounding box center [225, 191] width 121 height 17
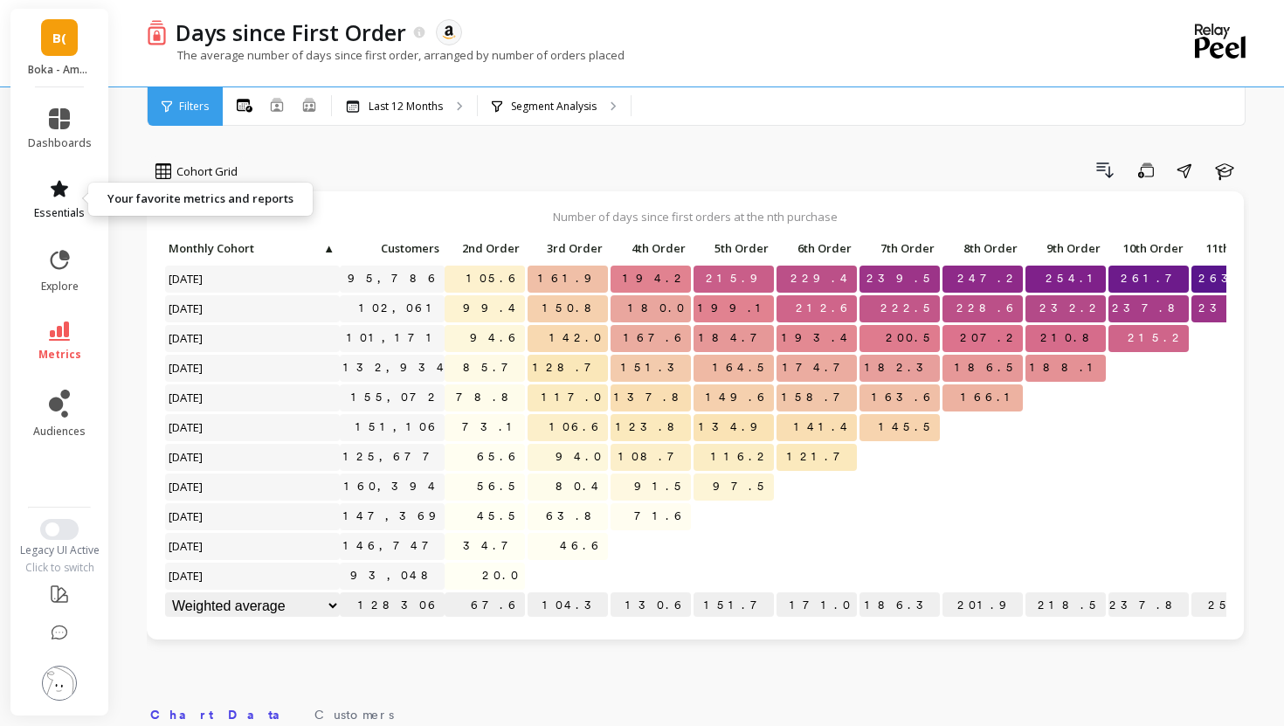
click at [58, 197] on icon at bounding box center [59, 188] width 21 height 21
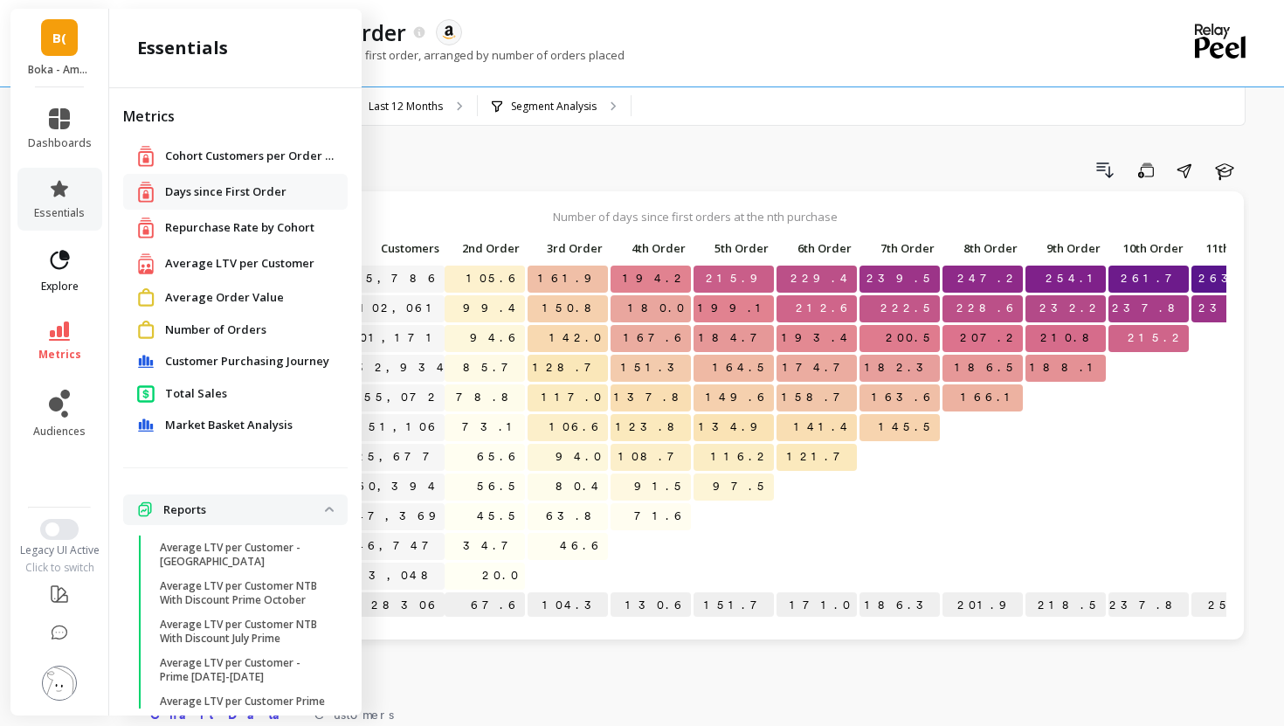
click at [63, 261] on icon at bounding box center [59, 260] width 24 height 24
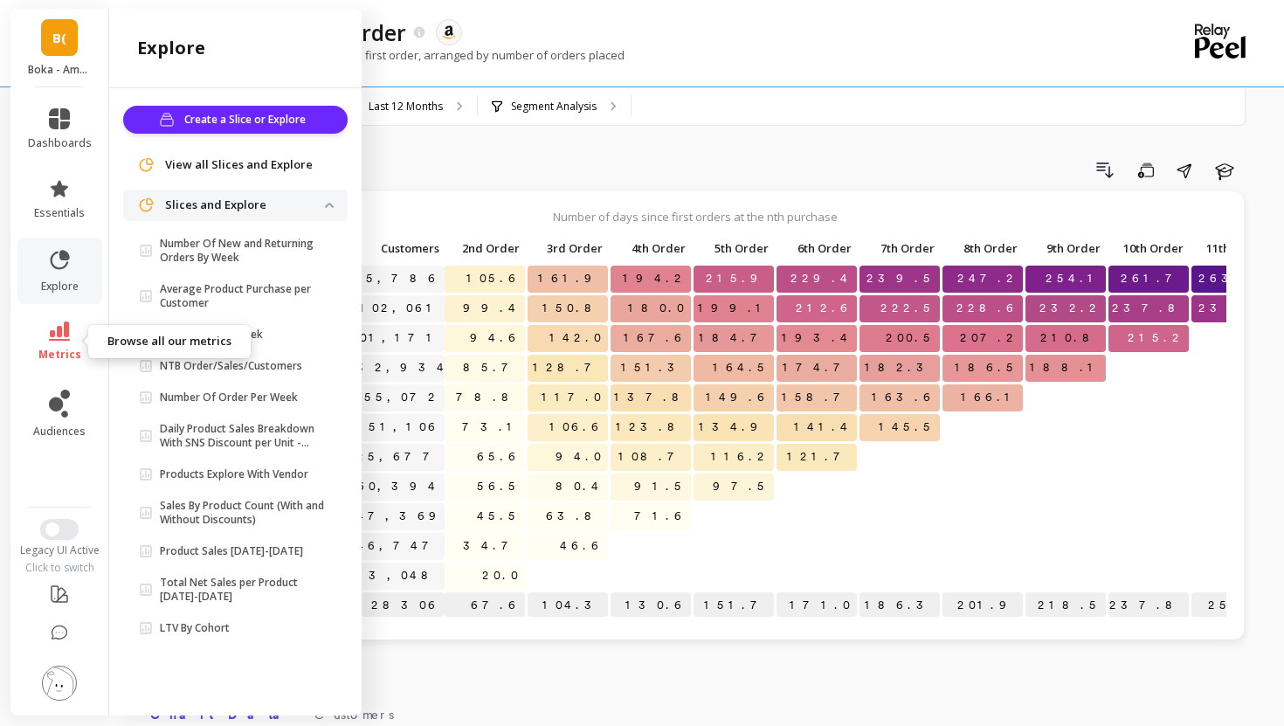
click at [79, 321] on link "metrics" at bounding box center [60, 341] width 64 height 40
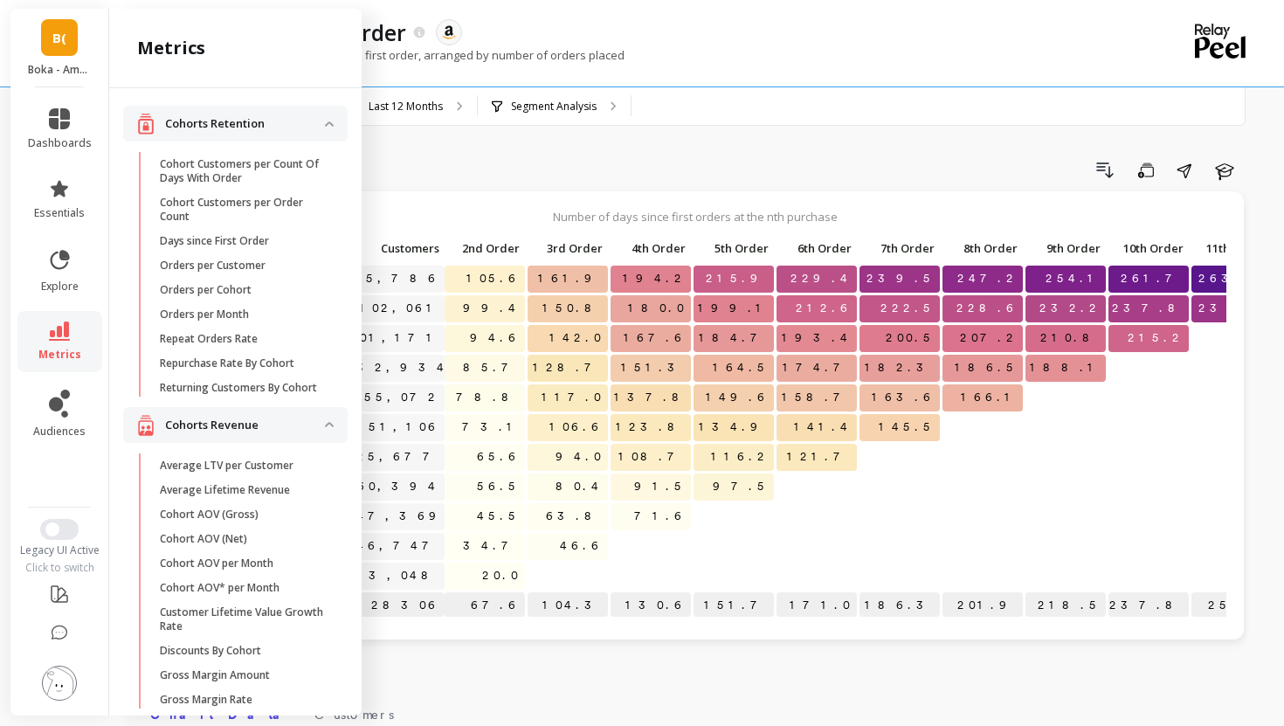
scroll to position [1233, 0]
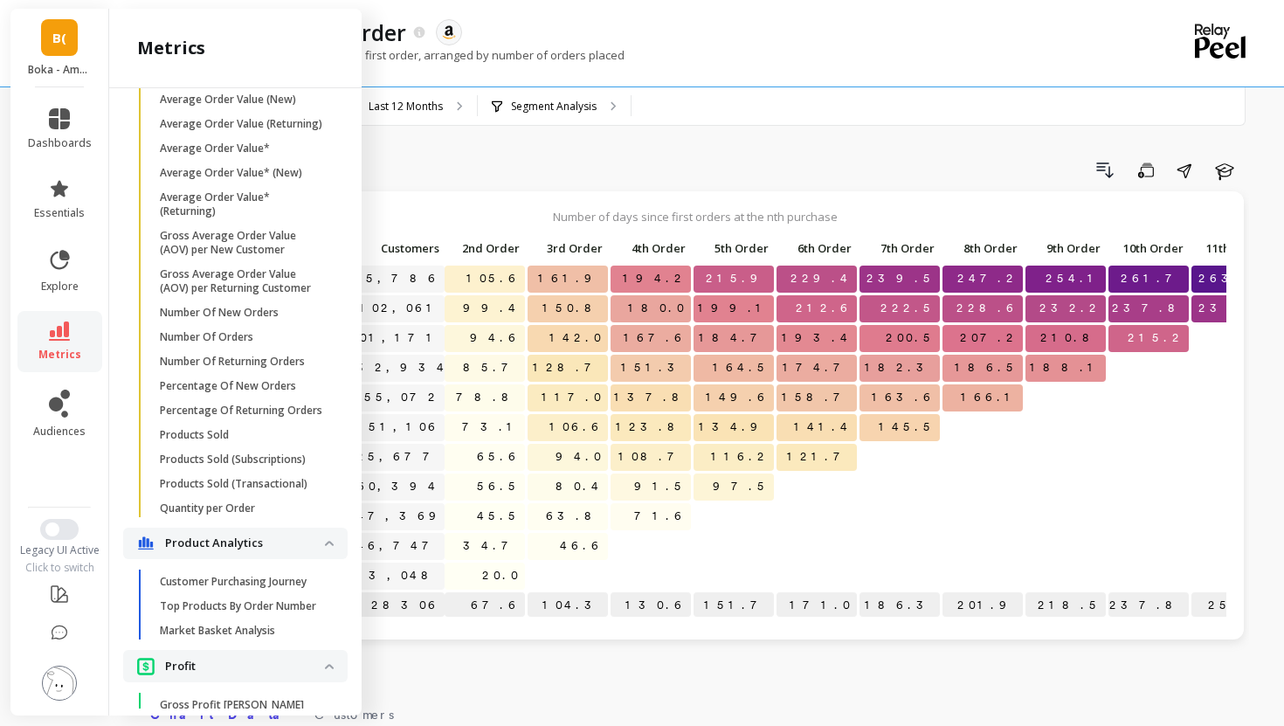
click at [77, 318] on li "metrics" at bounding box center [59, 341] width 85 height 61
